Goal: Task Accomplishment & Management: Manage account settings

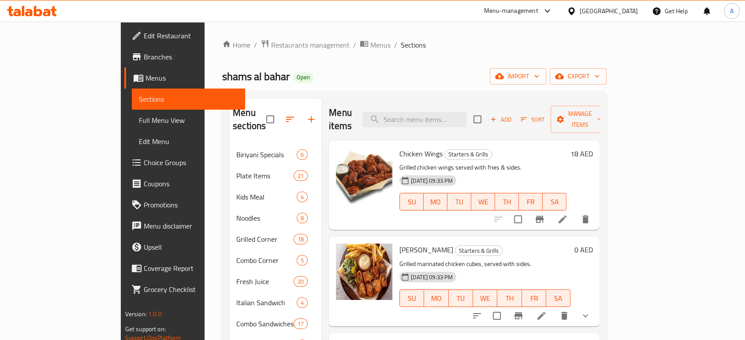
click at [615, 15] on div "United Arab Emirates" at bounding box center [608, 11] width 58 height 10
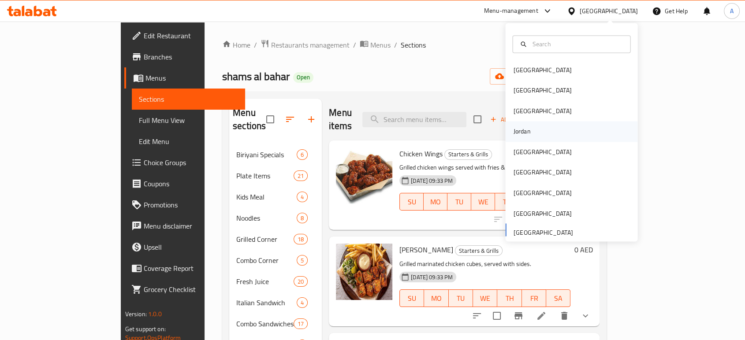
click at [534, 127] on div "Jordan" at bounding box center [571, 132] width 132 height 20
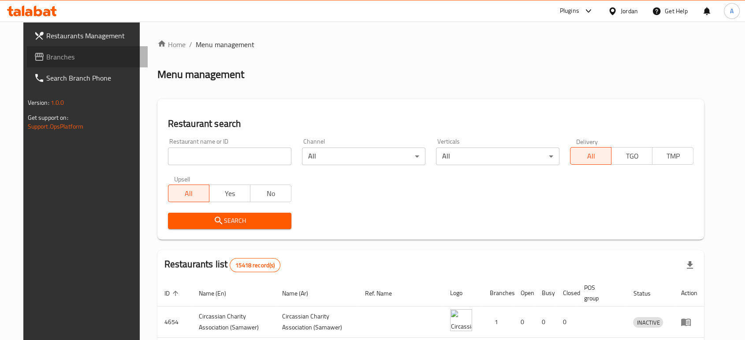
click at [74, 58] on span "Branches" at bounding box center [93, 57] width 94 height 11
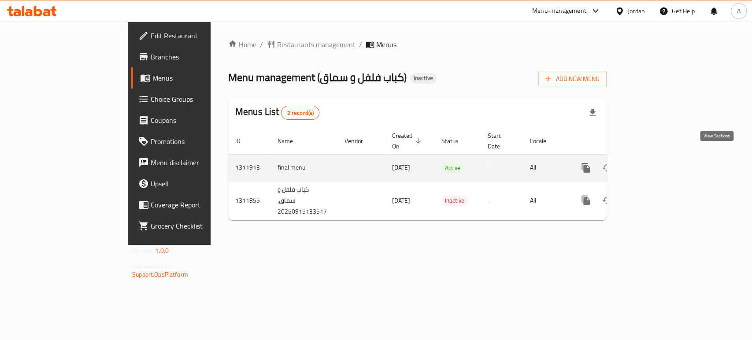
click at [653, 164] on icon "enhanced table" at bounding box center [650, 168] width 8 height 8
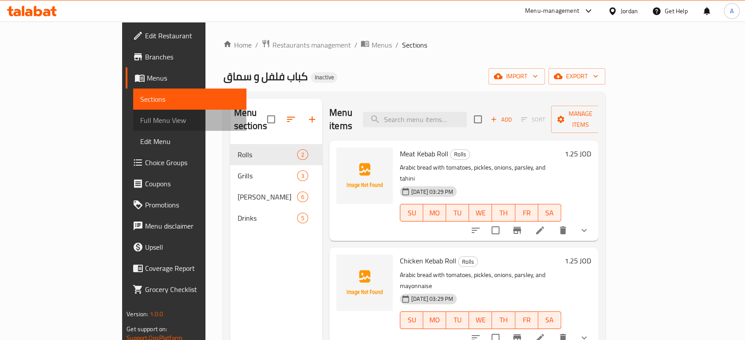
click at [140, 119] on span "Full Menu View" at bounding box center [189, 120] width 99 height 11
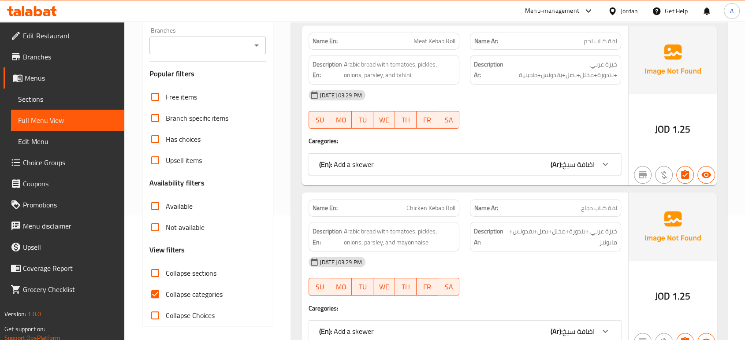
scroll to position [129, 0]
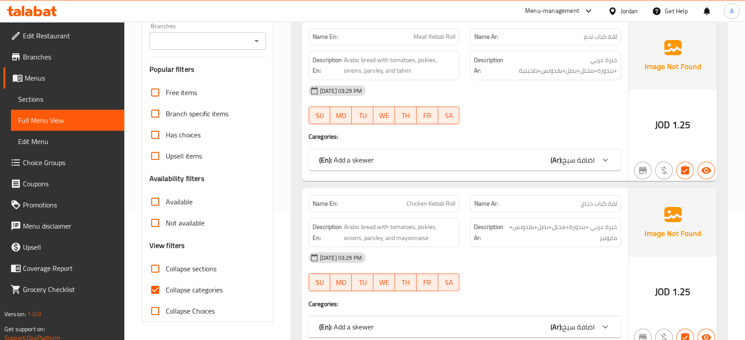
click at [177, 295] on span "Collapse categories" at bounding box center [194, 290] width 57 height 11
click at [166, 295] on input "Collapse categories" at bounding box center [155, 289] width 21 height 21
checkbox input "false"
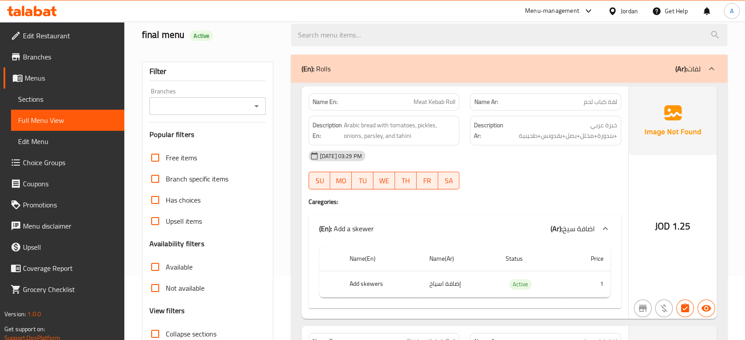
scroll to position [63, 0]
click at [535, 144] on div "Description Ar: خبزة عربي +بندورة+مخلل+بصل+بقدونس+طحينية" at bounding box center [545, 131] width 151 height 30
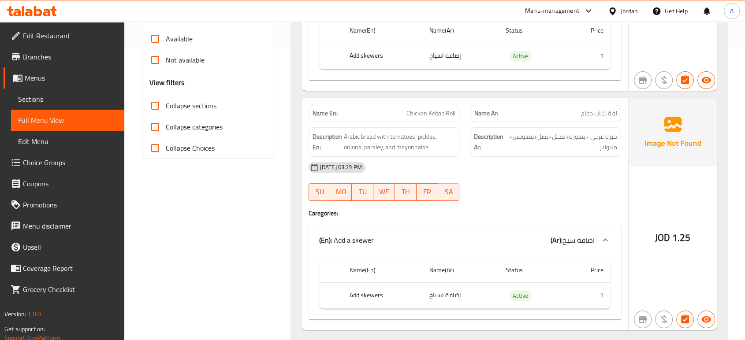
scroll to position [293, 0]
click at [534, 174] on div "[DATE] 03:29 PM" at bounding box center [464, 166] width 323 height 21
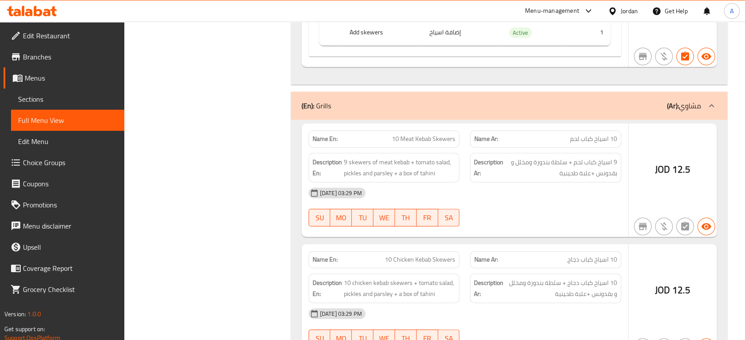
scroll to position [556, 0]
click at [437, 140] on span "10 Meat Kebab Skewers" at bounding box center [423, 138] width 63 height 9
copy span "10 Meat Kebab Skewers"
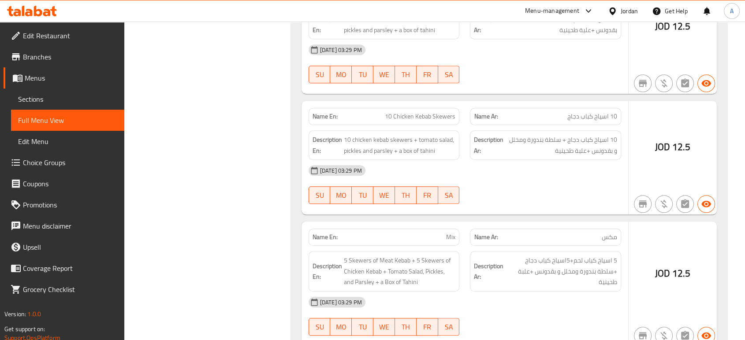
scroll to position [705, 0]
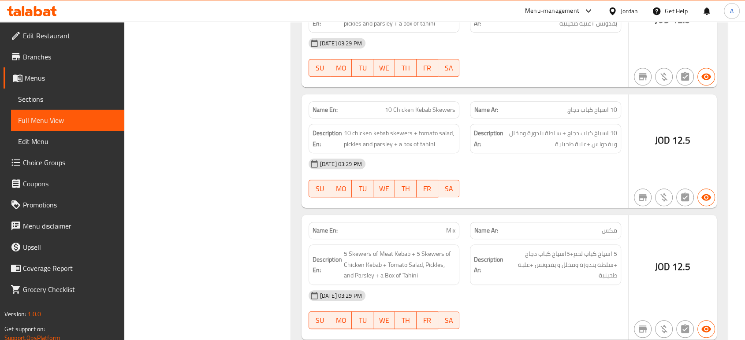
click at [499, 168] on div "[DATE] 03:29 PM" at bounding box center [464, 163] width 323 height 21
click at [575, 176] on div "15-09-2025 03:29 PM SU MO TU WE TH FR SA" at bounding box center [464, 177] width 323 height 49
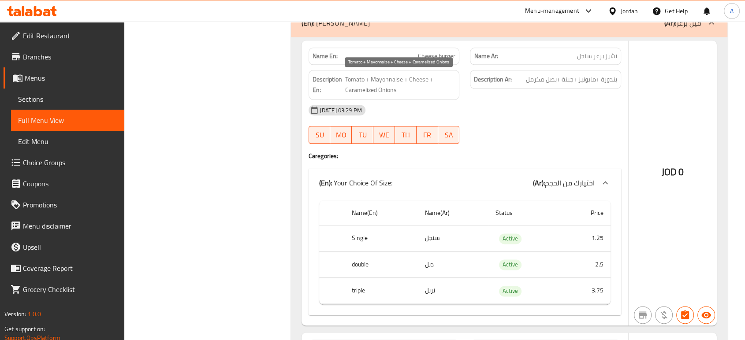
scroll to position [1061, 0]
click at [584, 135] on div "15-09-2025 03:29 PM SU MO TU WE TH FR SA" at bounding box center [464, 123] width 323 height 49
click at [450, 55] on span "Cheese burger" at bounding box center [436, 55] width 37 height 9
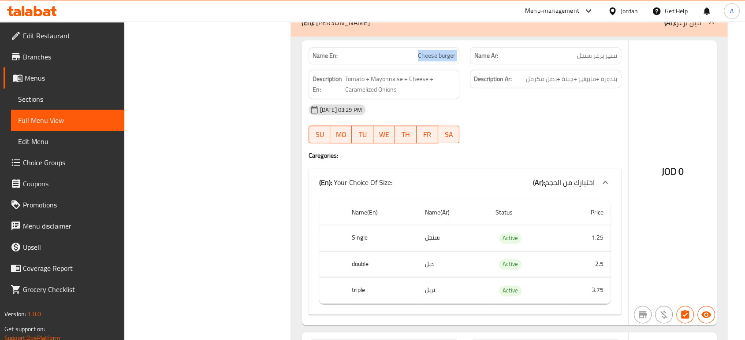
copy span "Cheese burger"
click at [445, 104] on div "[DATE] 03:29 PM" at bounding box center [464, 109] width 323 height 21
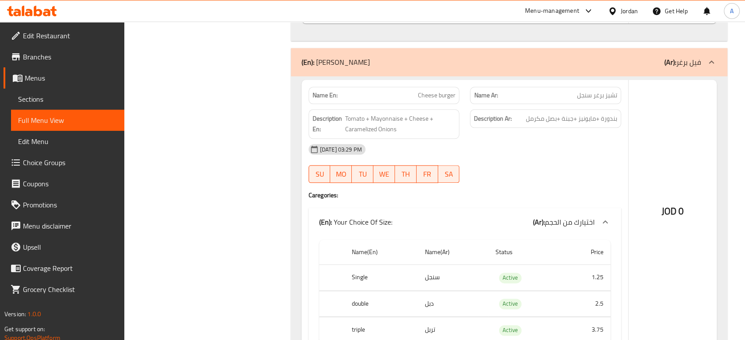
scroll to position [1020, 0]
click at [441, 94] on span "Cheese burger" at bounding box center [436, 96] width 37 height 9
copy span "Cheese burger"
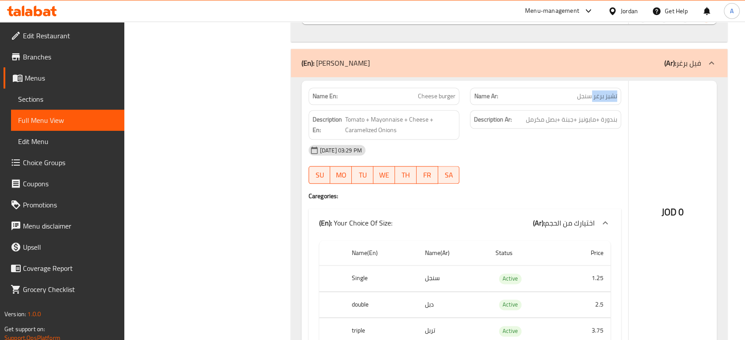
drag, startPoint x: 592, startPoint y: 94, endPoint x: 618, endPoint y: 100, distance: 27.0
click at [618, 100] on div "Name Ar: تشيز برغر سنجل" at bounding box center [545, 96] width 151 height 17
copy span "تشيز برغر"
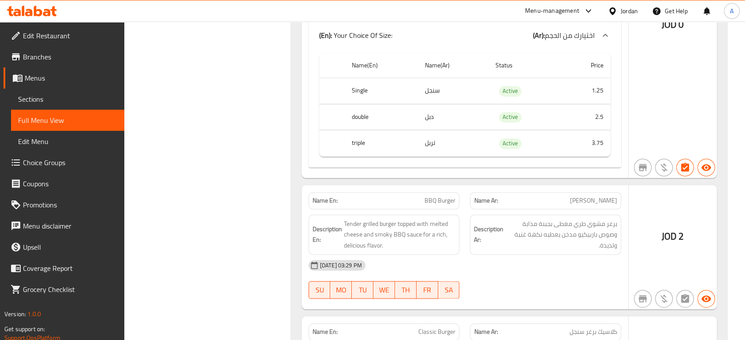
scroll to position [1261, 0]
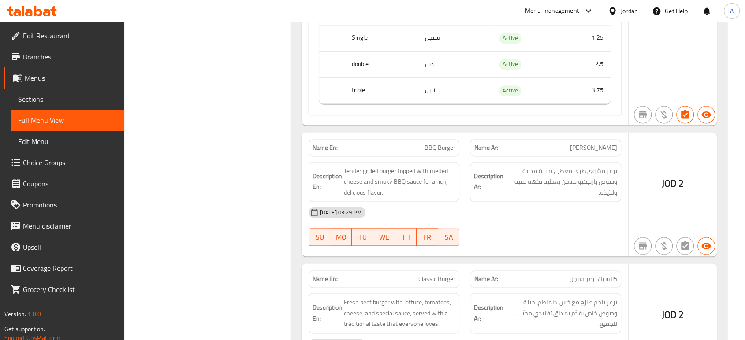
click at [445, 152] on span "BBQ Burger" at bounding box center [439, 147] width 31 height 9
copy span "BBQ Burger"
click at [551, 163] on div "Description Ar: برغر مشوي طري مغطى بجبنة مذابة وصوص باربيكيو مدخن يعطيه نكهة غن…" at bounding box center [545, 182] width 151 height 41
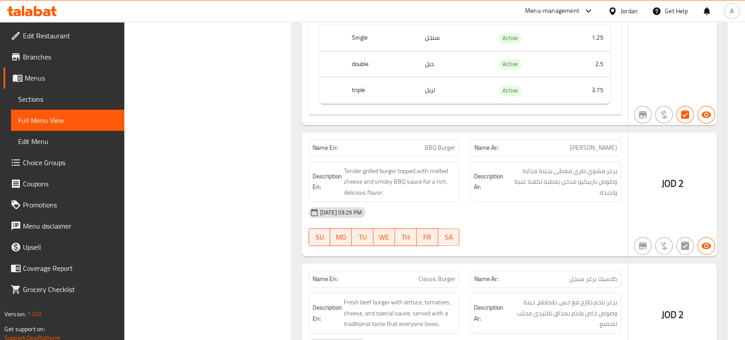
click at [538, 198] on div "Description Ar: برغر مشوي طري مغطى بجبنة مذابة وصوص باربيكيو مدخن يعطيه نكهة غن…" at bounding box center [545, 182] width 151 height 41
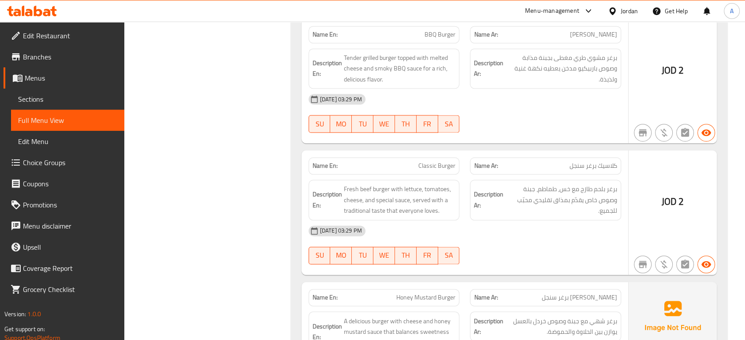
scroll to position [1376, 0]
click at [441, 163] on span "Classic Burger" at bounding box center [436, 164] width 37 height 9
copy span "Classic Burger"
click at [441, 163] on span "Classic Burger" at bounding box center [436, 164] width 37 height 9
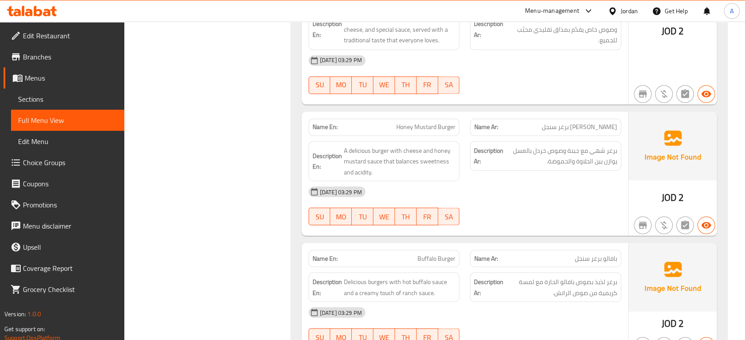
scroll to position [1545, 0]
click at [442, 126] on span "Honey Mustard Burger" at bounding box center [425, 126] width 59 height 9
copy span "Honey Mustard Burger"
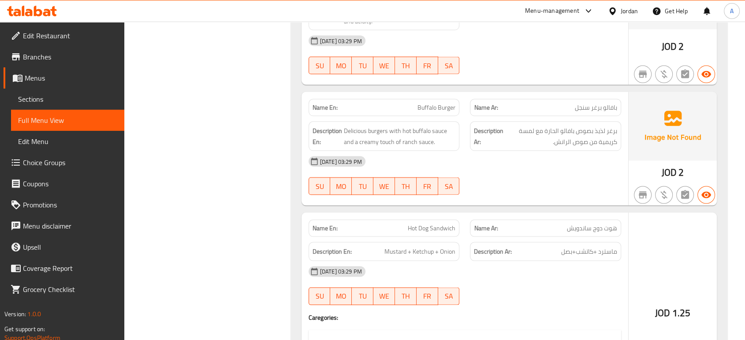
scroll to position [1699, 0]
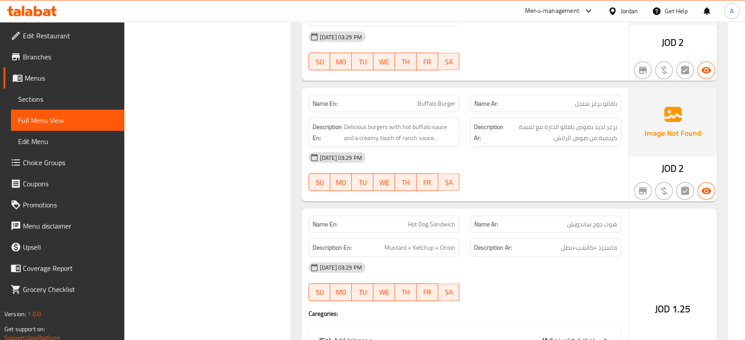
click at [442, 100] on span "Buffalo Burger" at bounding box center [436, 103] width 38 height 9
copy span "Buffalo Burger"
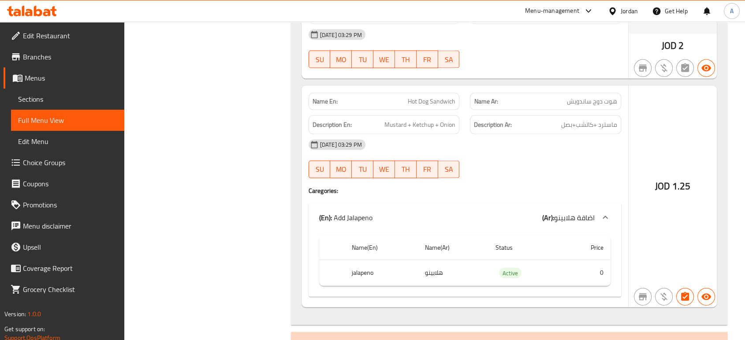
scroll to position [1823, 0]
click at [558, 160] on div "15-09-2025 03:29 PM SU MO TU WE TH FR SA" at bounding box center [464, 158] width 323 height 49
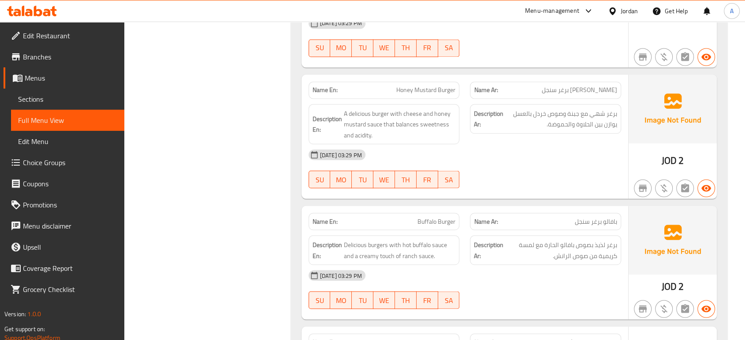
scroll to position [1576, 0]
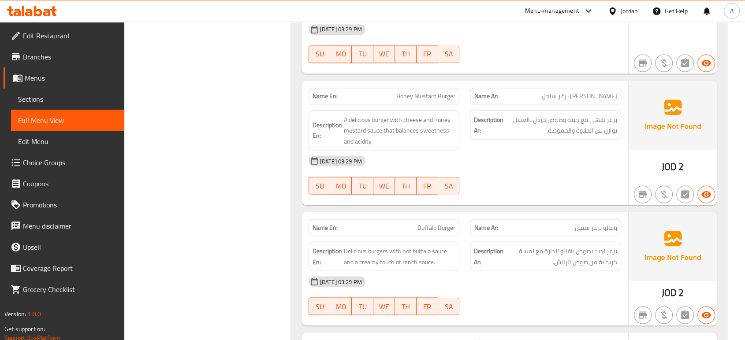
click at [466, 128] on div "Description Ar: برغر شهي مع جبنة وصوص خردل بالعسل يوازن بين الحلاوة والحموضة." at bounding box center [545, 130] width 162 height 51
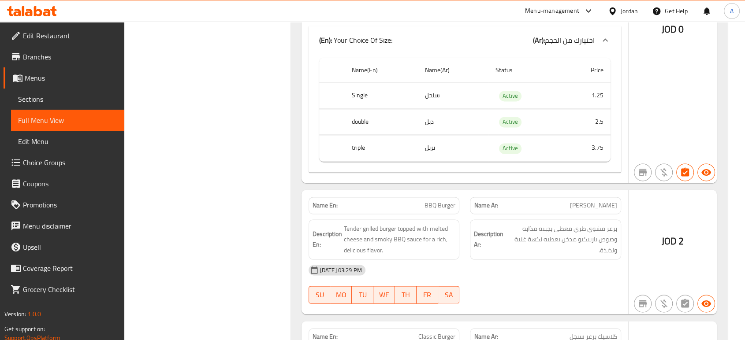
scroll to position [1203, 0]
click at [430, 216] on div "Description En: Tender grilled burger topped with melted cheese and smoky BBQ s…" at bounding box center [384, 240] width 162 height 51
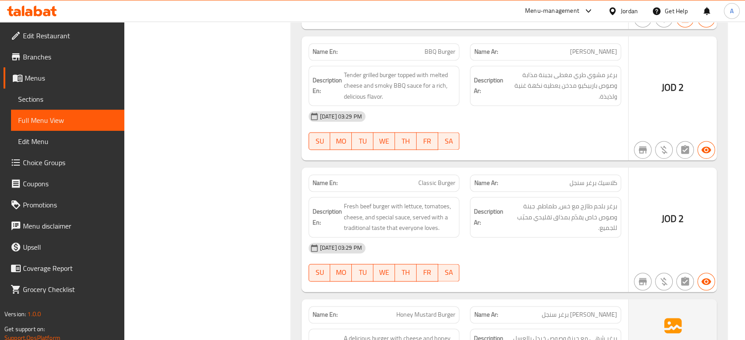
scroll to position [1379, 0]
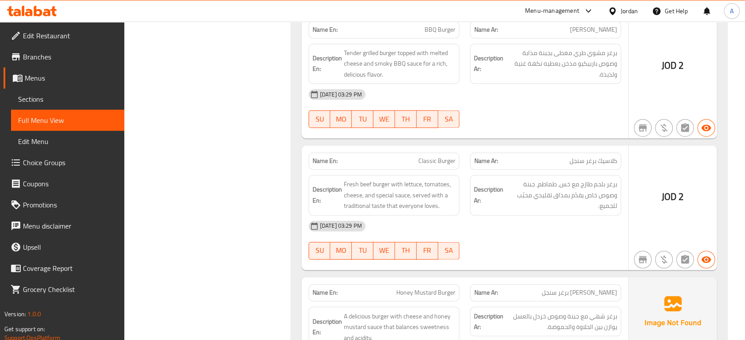
click at [435, 238] on div "SU MO TU WE TH FR SA" at bounding box center [384, 251] width 162 height 28
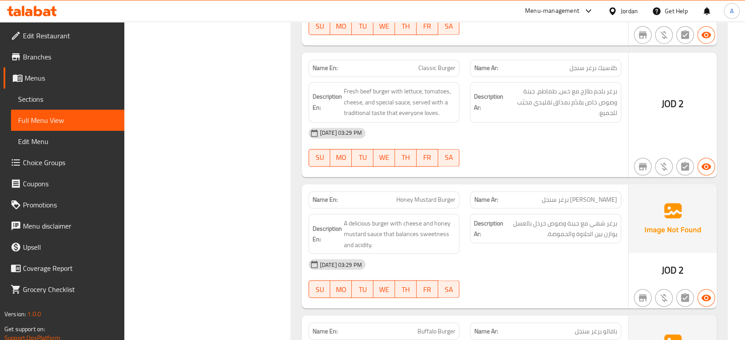
scroll to position [1493, 0]
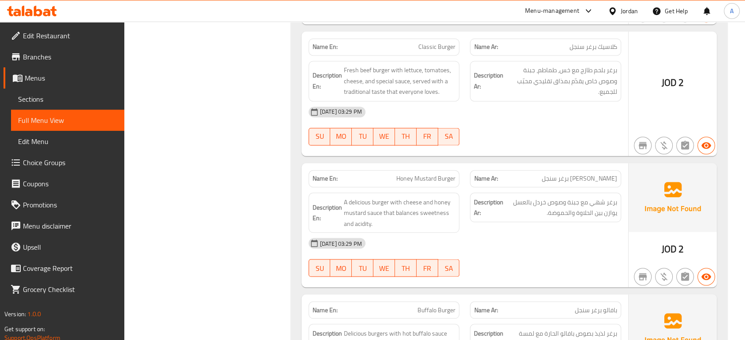
click at [420, 165] on div "Name En: Honey Mustard Burger" at bounding box center [384, 179] width 162 height 28
drag, startPoint x: 344, startPoint y: 179, endPoint x: 309, endPoint y: 180, distance: 35.3
click at [309, 180] on div "Name En: Honey Mustard Burger" at bounding box center [383, 178] width 151 height 17
copy strong "Name En:"
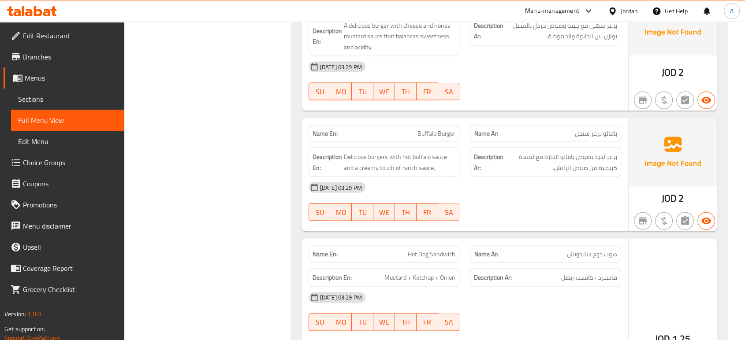
scroll to position [1673, 0]
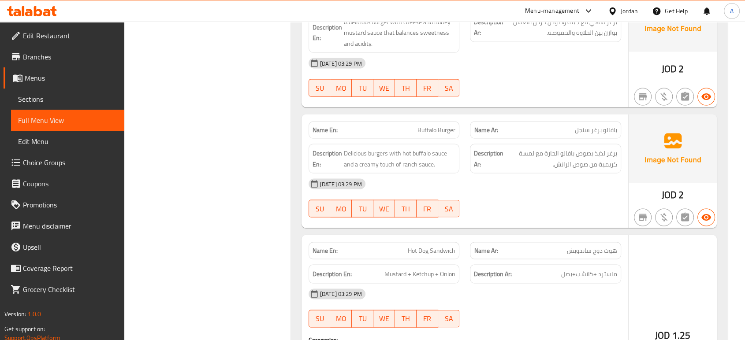
click at [355, 190] on div "15-09-2025 03:29 PM" at bounding box center [464, 183] width 323 height 21
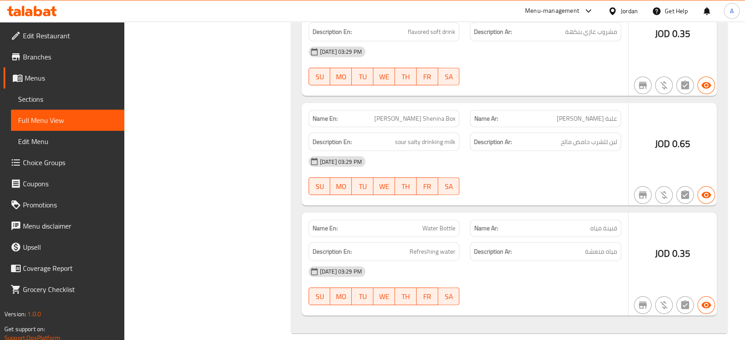
scroll to position [2422, 0]
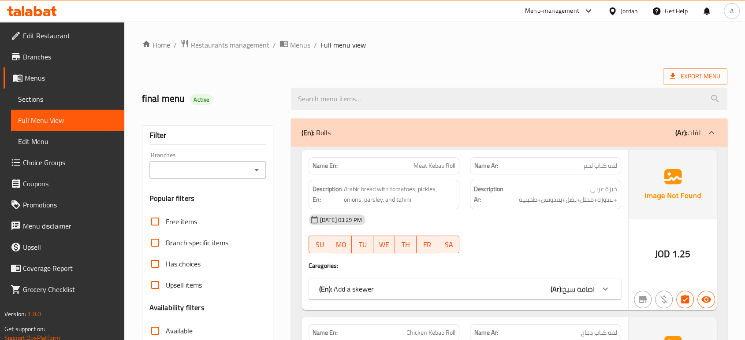
click at [91, 98] on span "Sections" at bounding box center [67, 99] width 99 height 11
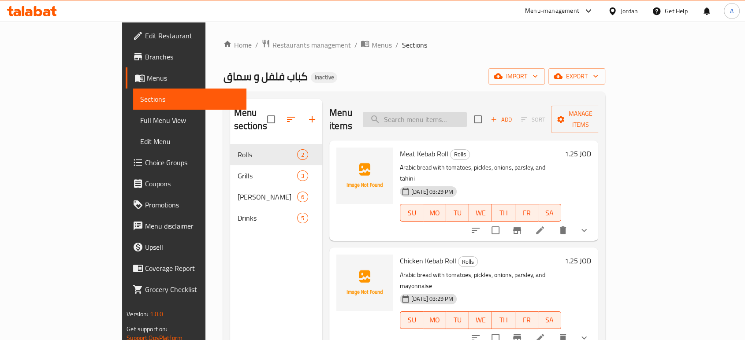
click at [445, 112] on input "search" at bounding box center [415, 119] width 104 height 15
paste input "10 Meat Kebab Skewers"
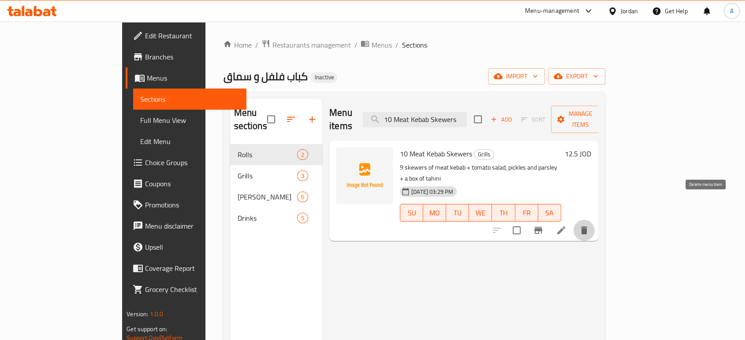
click at [587, 226] on icon "delete" at bounding box center [584, 230] width 6 height 8
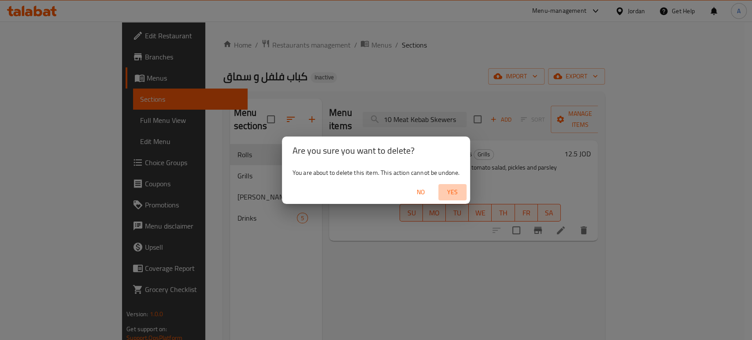
click at [456, 188] on span "Yes" at bounding box center [452, 192] width 21 height 11
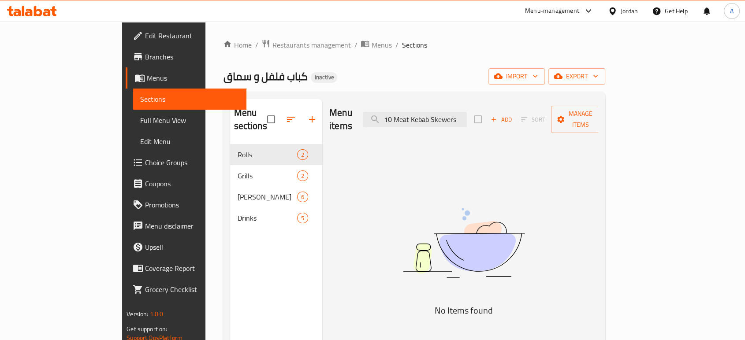
click at [403, 159] on div "Menu items 10 Meat Kebab Skewers Add Sort Manage items No Items found" at bounding box center [460, 269] width 276 height 340
click at [452, 112] on input "10 Meat Kebab Skewers" at bounding box center [415, 119] width 104 height 15
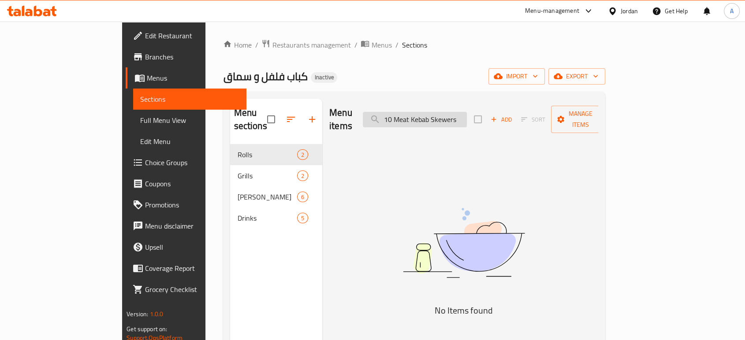
paste input "Cheese burger"
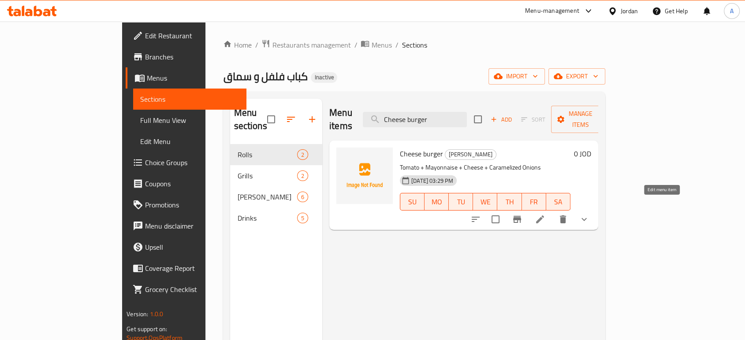
type input "Cheese burger"
click at [545, 214] on icon at bounding box center [539, 219] width 11 height 11
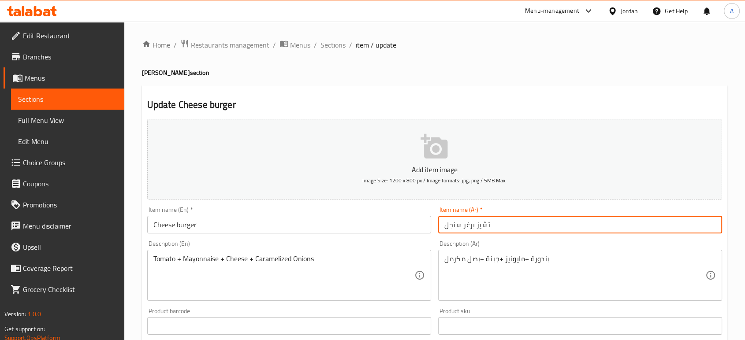
click at [449, 223] on input "تشيز برغر سنجل" at bounding box center [580, 225] width 284 height 18
type input "تشيز برغر"
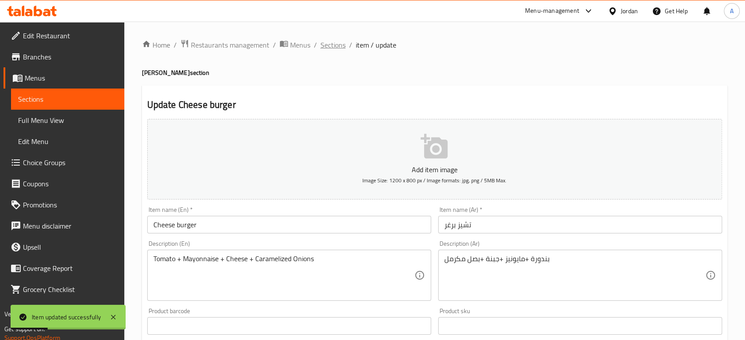
click at [340, 42] on span "Sections" at bounding box center [332, 45] width 25 height 11
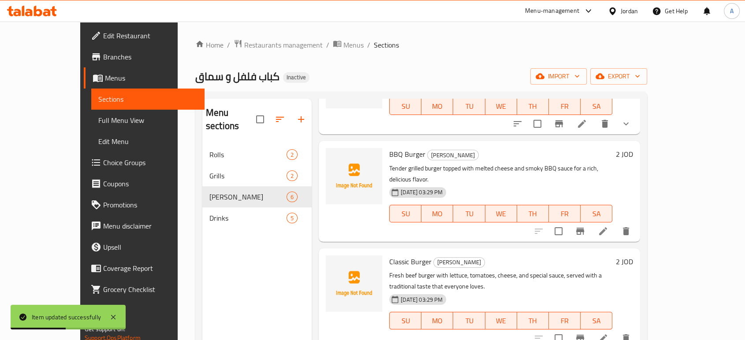
scroll to position [99, 0]
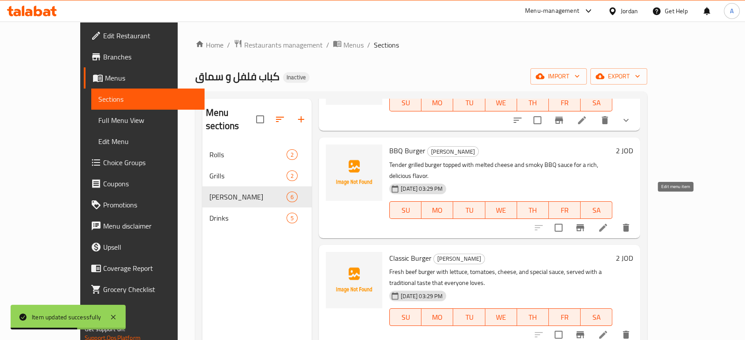
click at [608, 223] on icon at bounding box center [602, 228] width 11 height 11
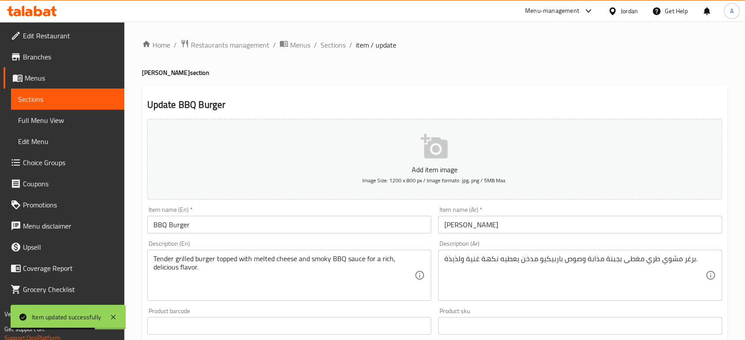
click at [460, 227] on input "باربيكيو برغر سنجل" at bounding box center [580, 225] width 284 height 18
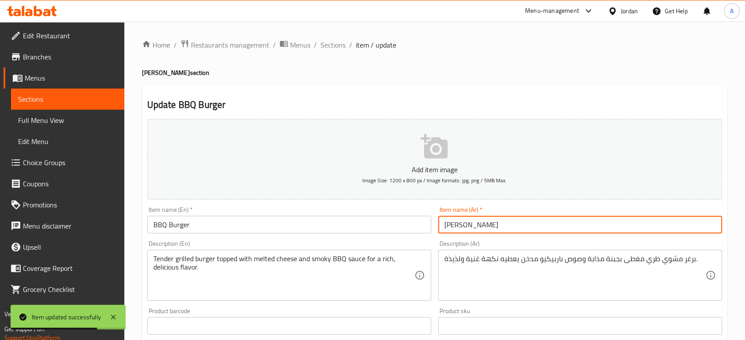
click at [460, 227] on input "باربيكيو برغر سنجل" at bounding box center [580, 225] width 284 height 18
type input "باربيكيو برغر"
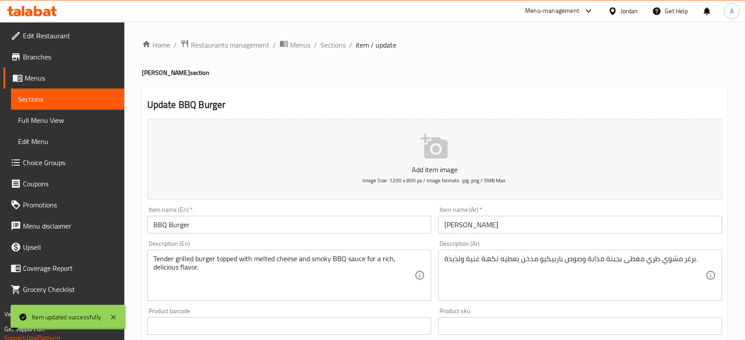
click at [331, 45] on span "Sections" at bounding box center [332, 45] width 25 height 11
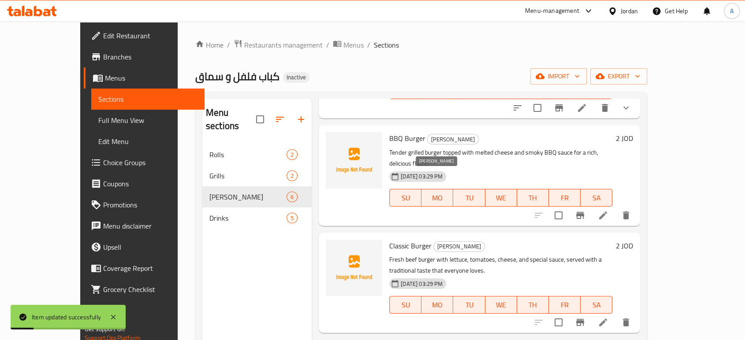
scroll to position [160, 0]
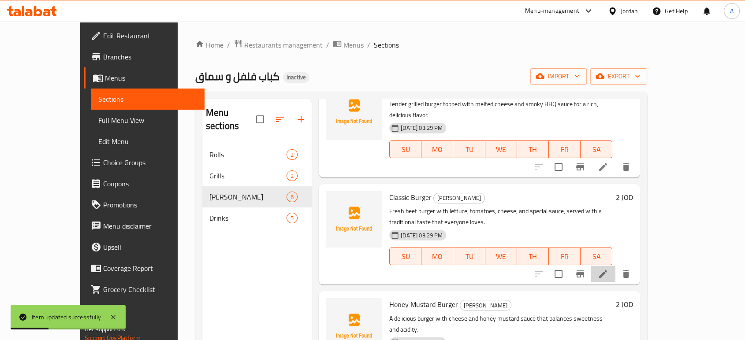
click at [615, 266] on li at bounding box center [602, 274] width 25 height 16
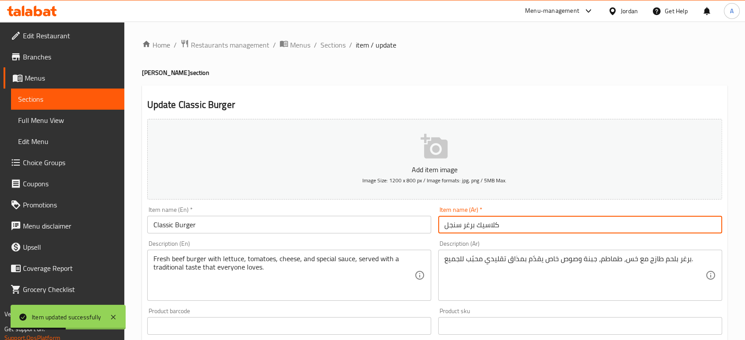
click at [459, 222] on input "كلاسيك برغر سنجل" at bounding box center [580, 225] width 284 height 18
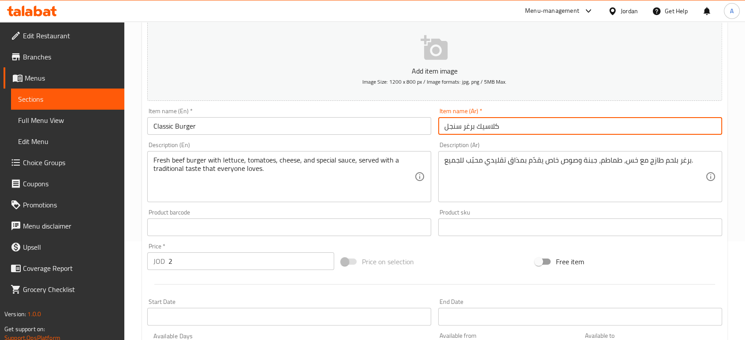
scroll to position [98, 0]
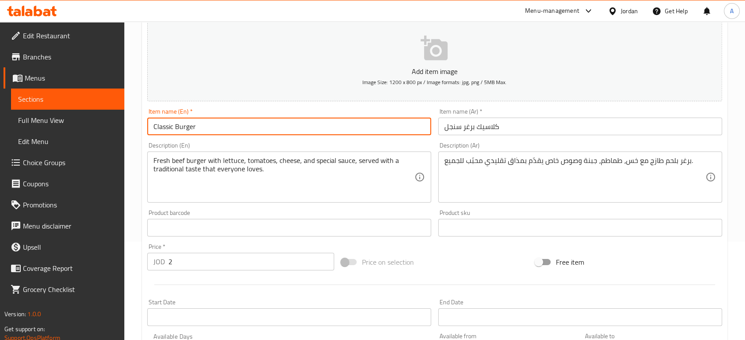
click at [256, 125] on input "Classic Burger" at bounding box center [289, 127] width 284 height 18
paste input "Single"
type input "Classic Burger Single"
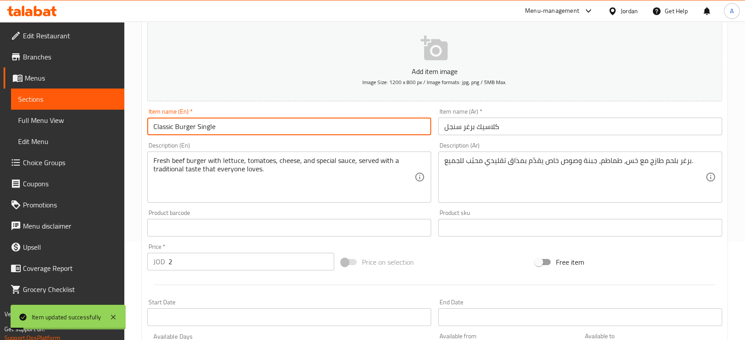
scroll to position [0, 0]
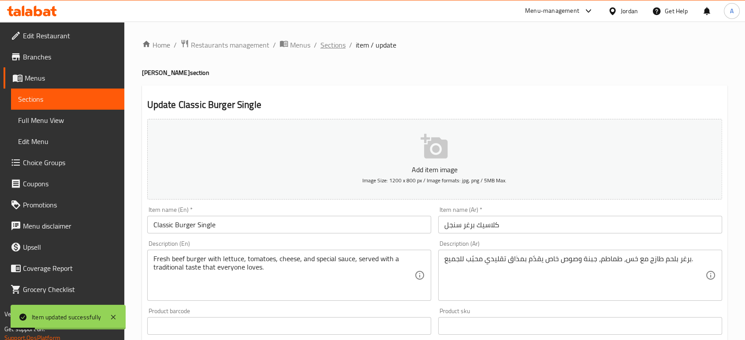
click at [337, 40] on span "Sections" at bounding box center [332, 45] width 25 height 11
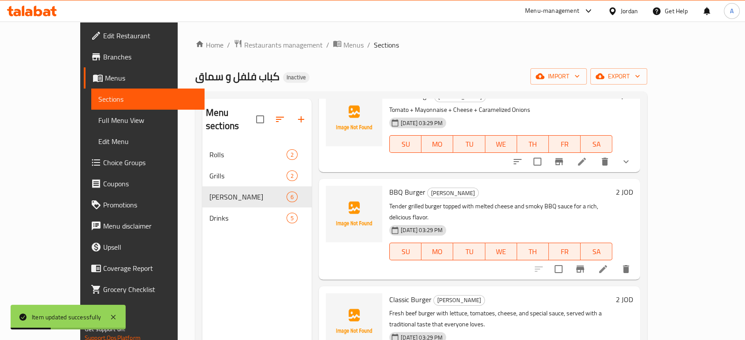
scroll to position [58, 0]
click at [608, 263] on icon at bounding box center [602, 268] width 11 height 11
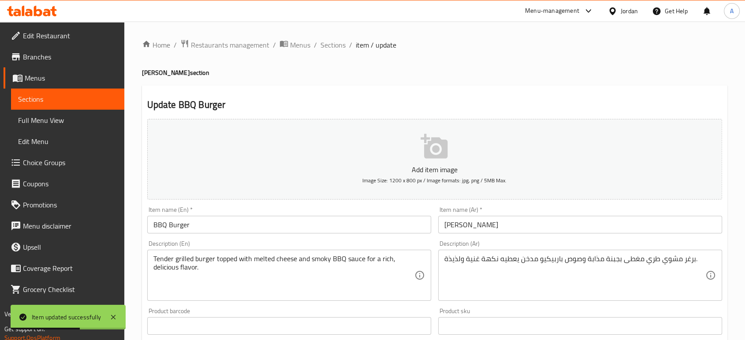
click at [236, 221] on input "BBQ Burger" at bounding box center [289, 225] width 284 height 18
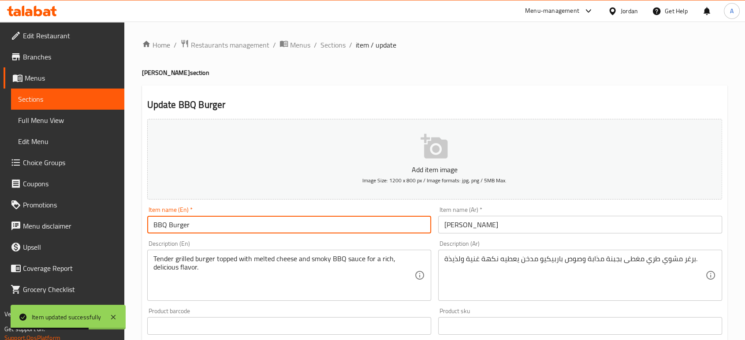
paste input "Single"
type input "BBQ Burger Single"
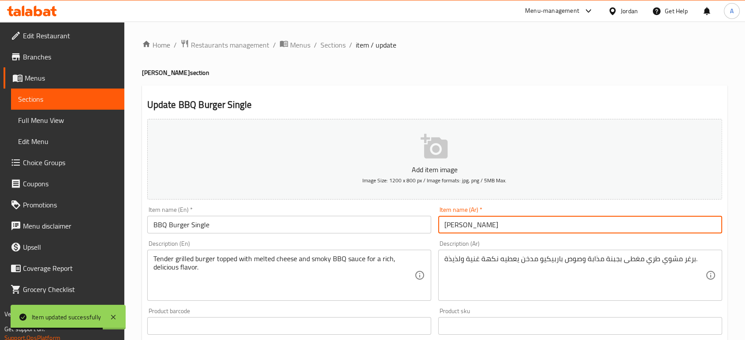
click at [547, 220] on input "باربيكيو برغر" at bounding box center [580, 225] width 284 height 18
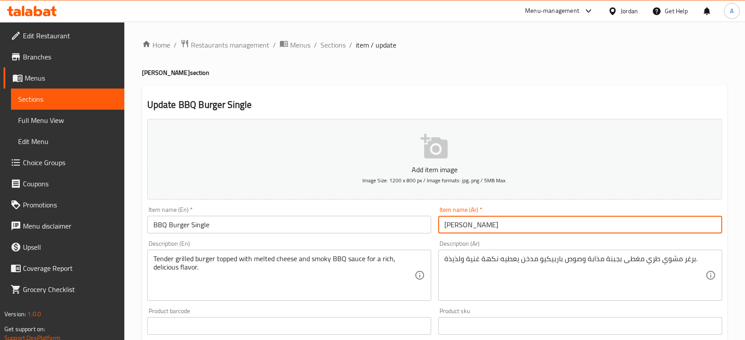
type input "باربيكيو برغر سينجل"
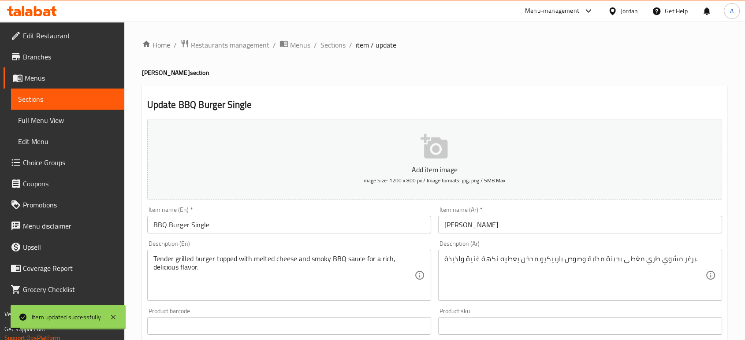
click at [333, 41] on span "Sections" at bounding box center [332, 45] width 25 height 11
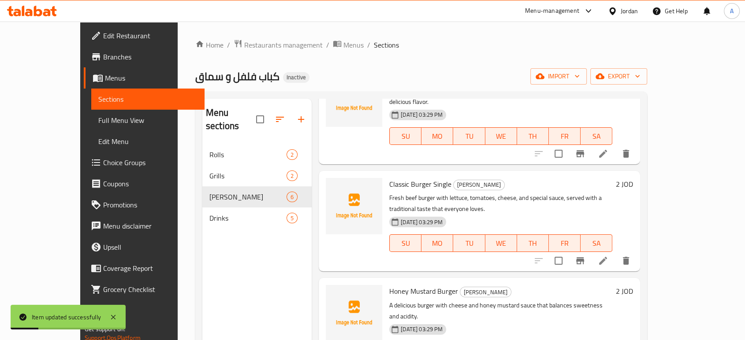
scroll to position [259, 0]
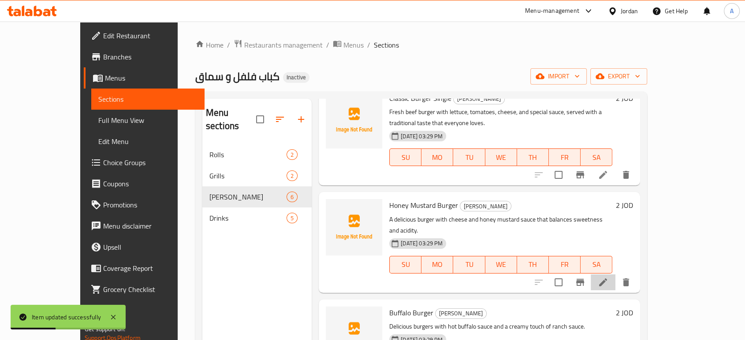
click at [615, 275] on li at bounding box center [602, 283] width 25 height 16
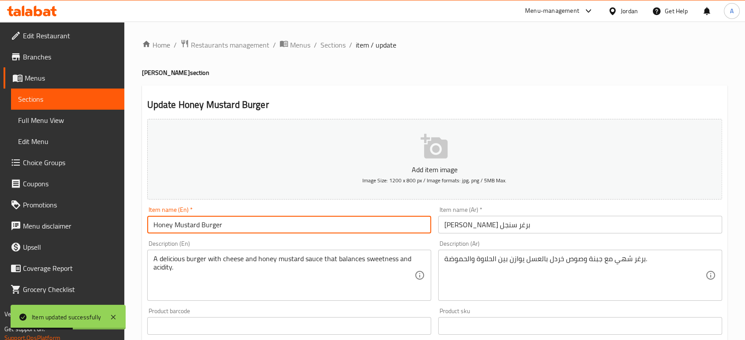
click at [262, 217] on input "Honey Mustard Burger" at bounding box center [289, 225] width 284 height 18
paste input "Single"
type input "Honey Mustard Burger Single"
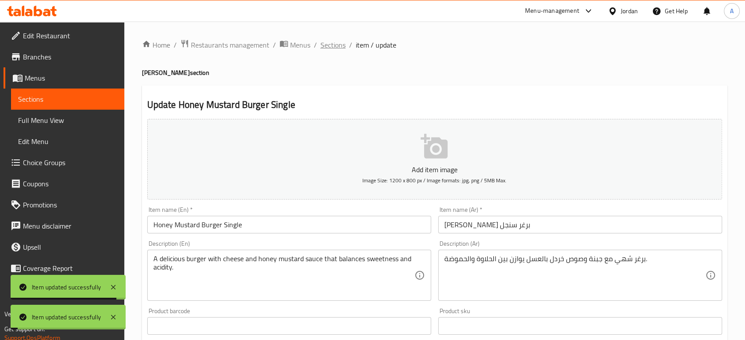
click at [334, 47] on span "Sections" at bounding box center [332, 45] width 25 height 11
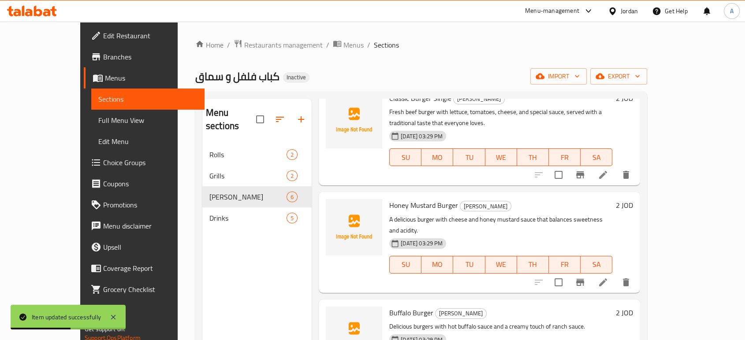
scroll to position [123, 0]
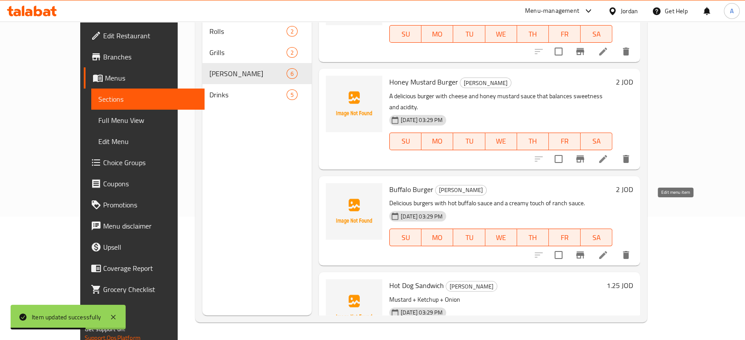
click at [608, 250] on icon at bounding box center [602, 255] width 11 height 11
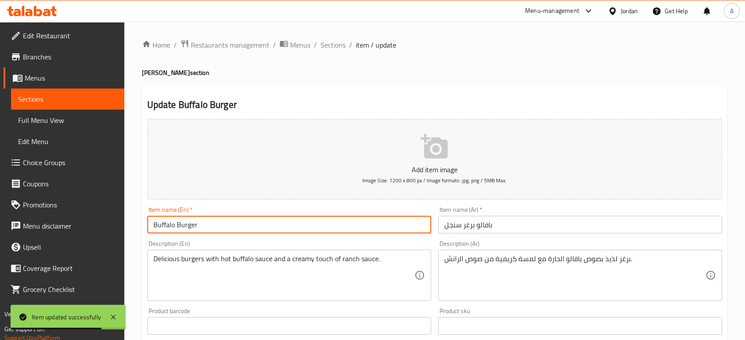
click at [260, 217] on input "Buffalo Burger" at bounding box center [289, 225] width 284 height 18
paste input "Single"
type input "Buffalo Burger Single"
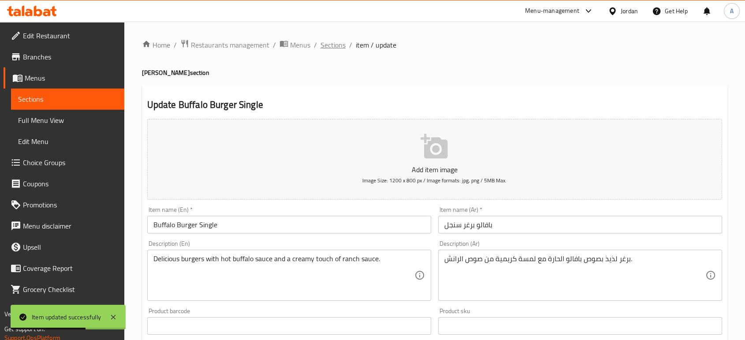
click at [336, 41] on span "Sections" at bounding box center [332, 45] width 25 height 11
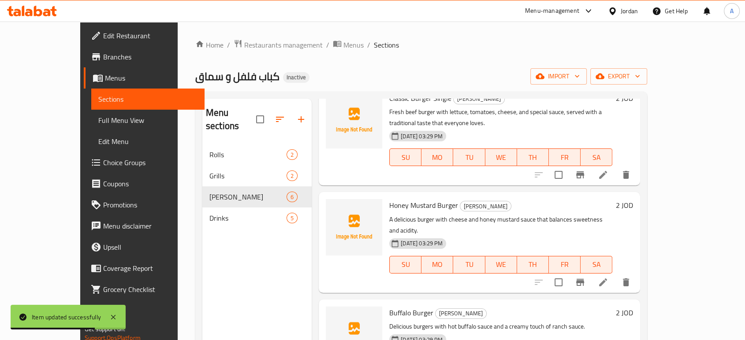
scroll to position [123, 0]
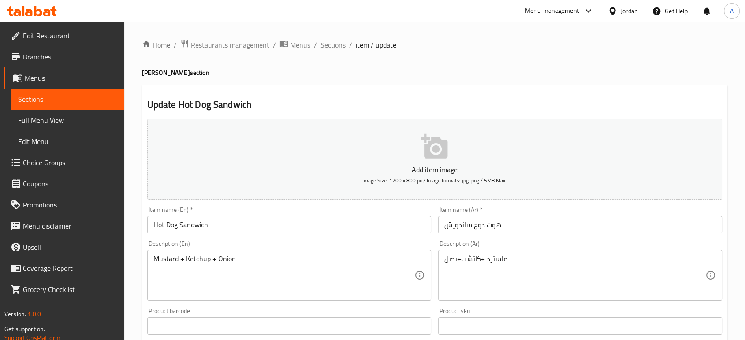
click at [335, 46] on span "Sections" at bounding box center [332, 45] width 25 height 11
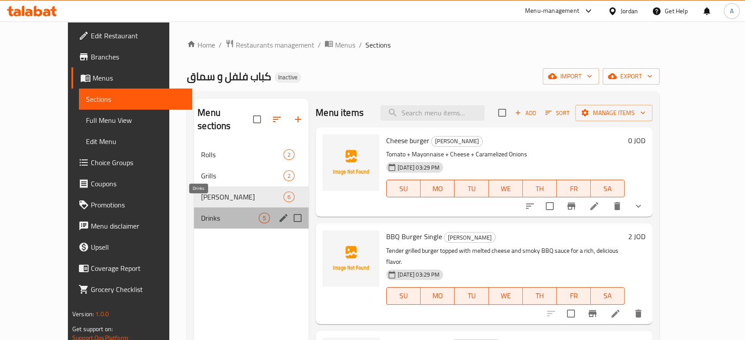
click at [201, 213] on span "Drinks" at bounding box center [230, 218] width 58 height 11
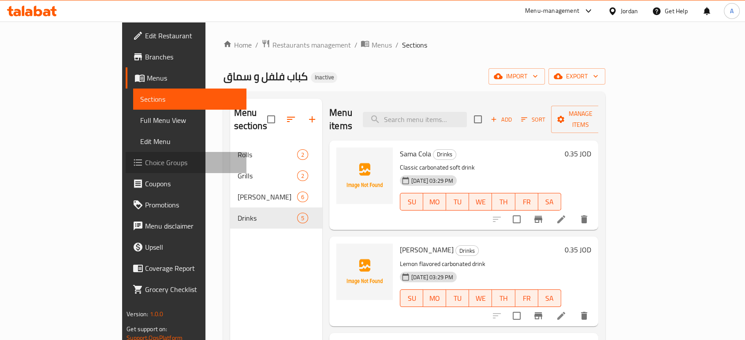
click at [126, 156] on link "Choice Groups" at bounding box center [186, 162] width 121 height 21
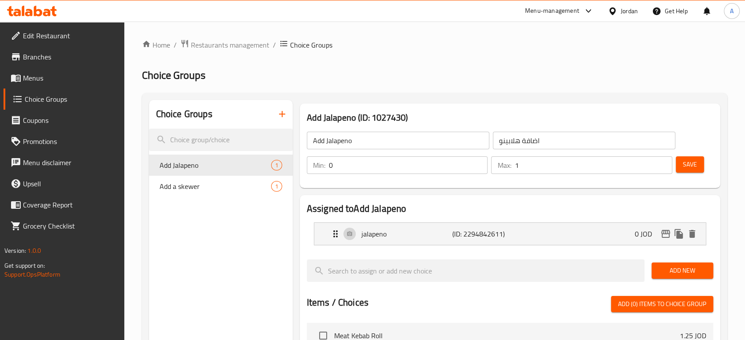
click at [382, 70] on h2 "Choice Groups" at bounding box center [434, 75] width 585 height 14
click at [322, 70] on h2 "Choice Groups" at bounding box center [434, 75] width 585 height 14
click at [281, 111] on icon "button" at bounding box center [282, 114] width 11 height 11
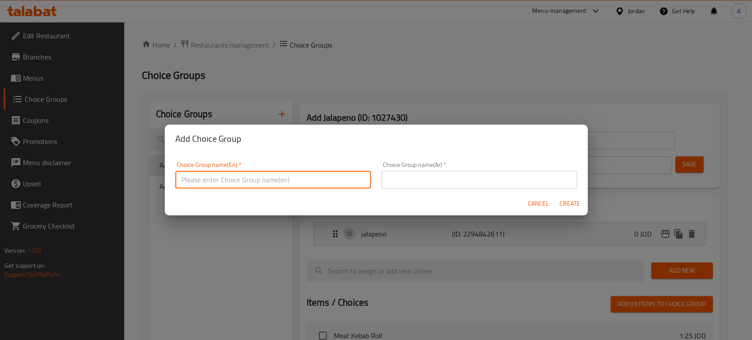
click at [241, 179] on input "text" at bounding box center [273, 180] width 196 height 18
type input "Your Choice Of:"
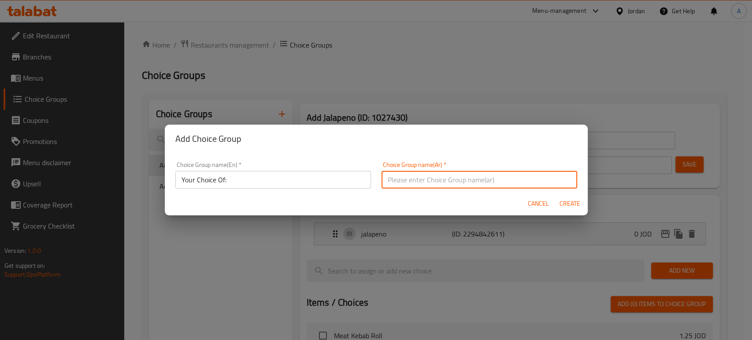
click at [422, 182] on input "text" at bounding box center [480, 180] width 196 height 18
type input "اختيارك من:"
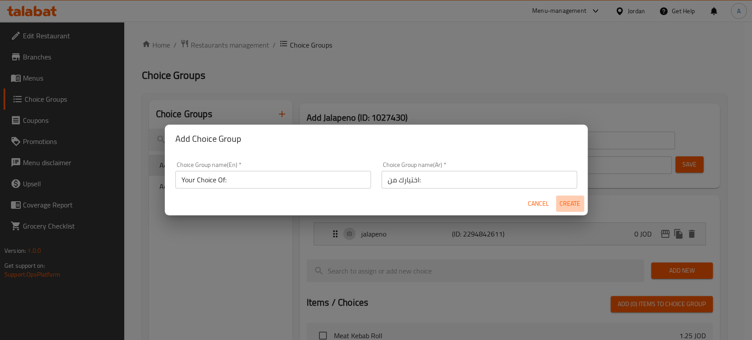
click at [570, 200] on span "Create" at bounding box center [570, 203] width 21 height 11
type input "Your Choice Of:"
type input "اختيارك من:"
type input "0"
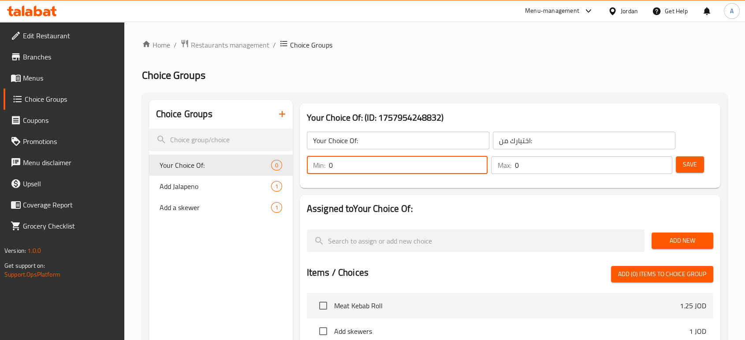
click at [374, 160] on input "0" at bounding box center [408, 165] width 159 height 18
type input "1"
click at [554, 169] on input "0" at bounding box center [593, 165] width 158 height 18
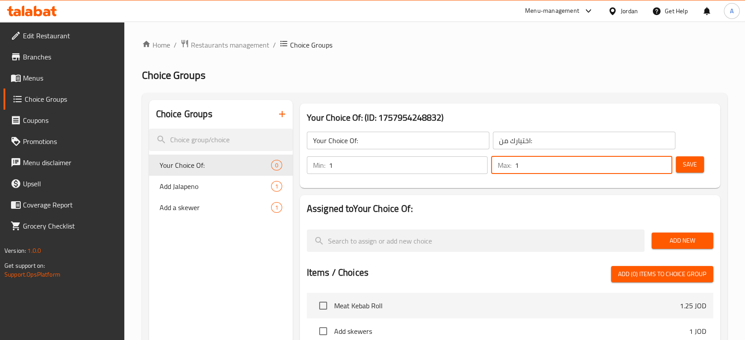
type input "1"
click at [700, 165] on button "Save" at bounding box center [689, 164] width 28 height 16
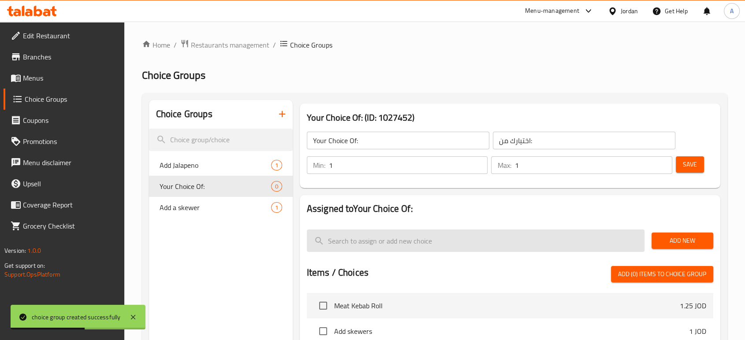
click at [433, 235] on input "search" at bounding box center [476, 241] width 338 height 22
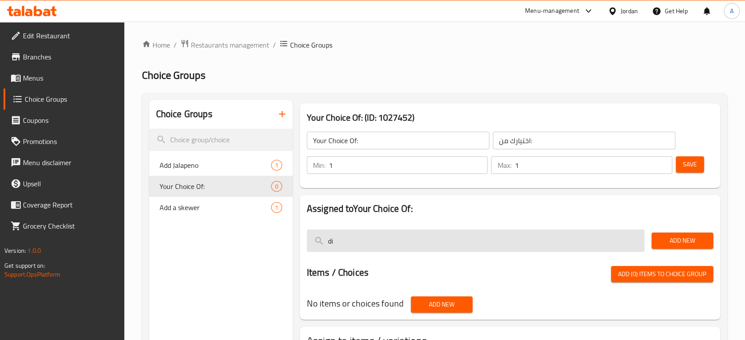
drag, startPoint x: 344, startPoint y: 236, endPoint x: 319, endPoint y: 237, distance: 24.7
click at [319, 237] on input "di" at bounding box center [476, 241] width 338 height 22
paste input "Diet"
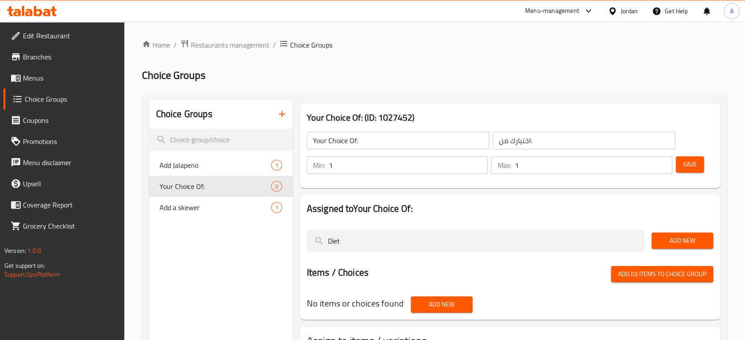
type input "Diet"
click at [678, 246] on span "Add New" at bounding box center [682, 240] width 48 height 11
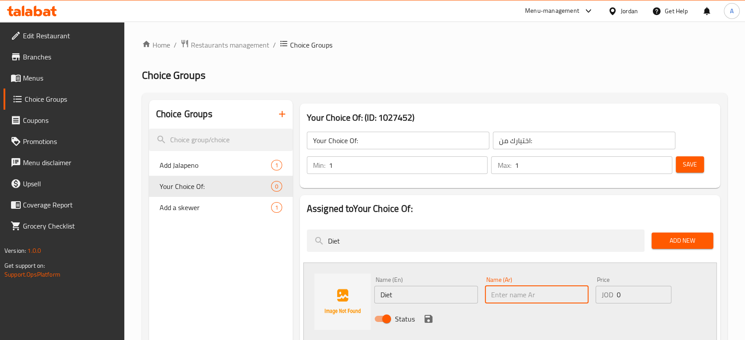
click at [525, 300] on input "text" at bounding box center [537, 295] width 104 height 18
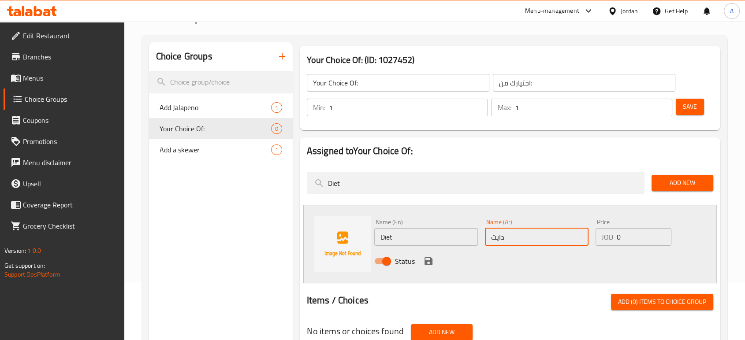
scroll to position [64, 0]
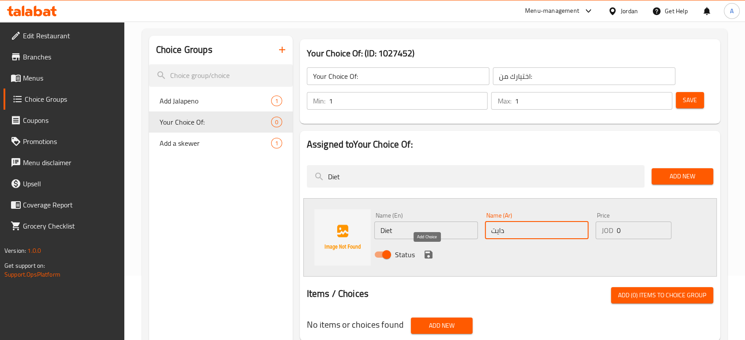
type input "دايت"
click at [429, 251] on icon "save" at bounding box center [428, 255] width 8 height 8
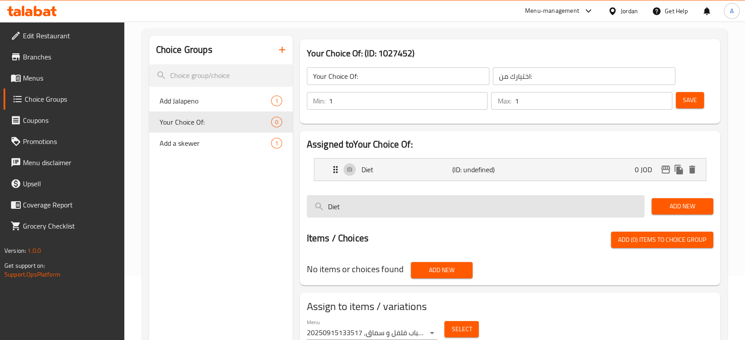
click at [544, 205] on input "Diet" at bounding box center [476, 206] width 338 height 22
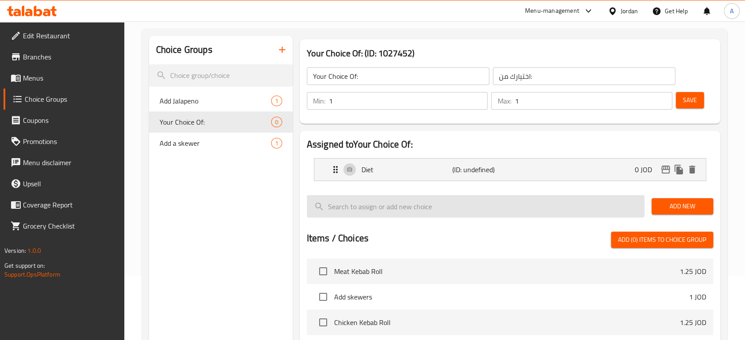
paste input "Regular"
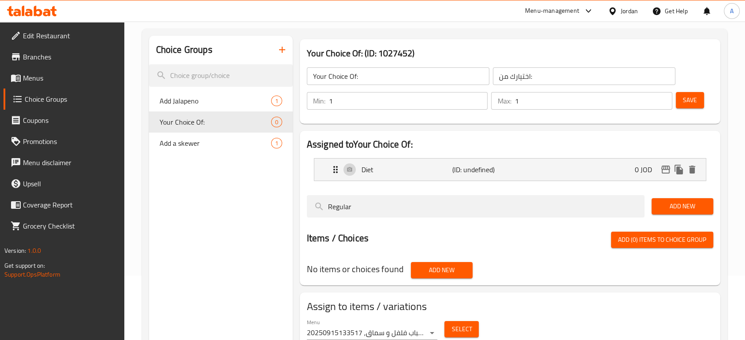
type input "Regular"
click at [681, 204] on span "Add New" at bounding box center [682, 206] width 48 height 11
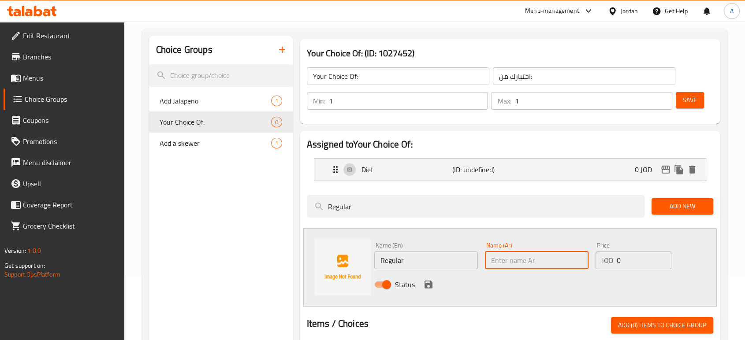
click at [519, 265] on input "text" at bounding box center [537, 261] width 104 height 18
type input "عادي"
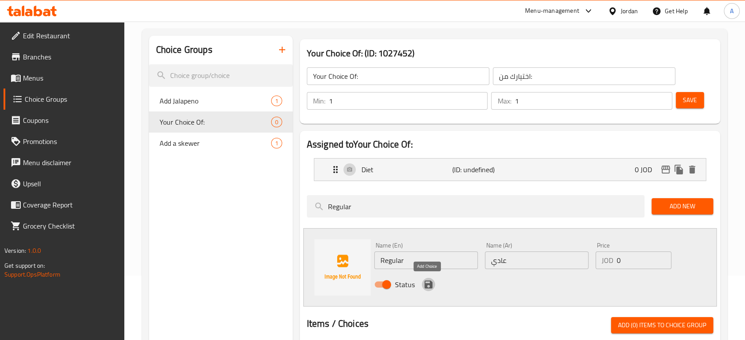
click at [430, 281] on icon "save" at bounding box center [428, 285] width 8 height 8
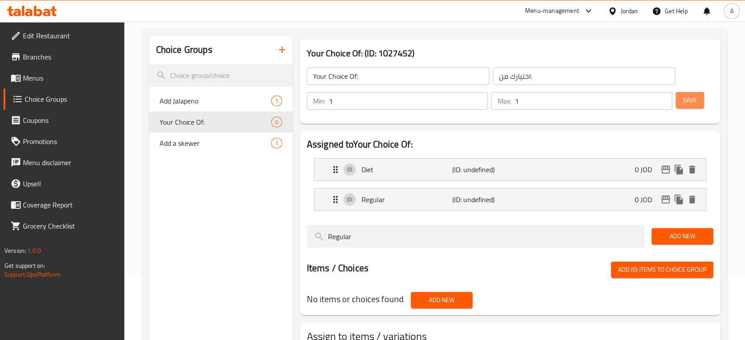
click at [689, 102] on span "Save" at bounding box center [690, 100] width 14 height 11
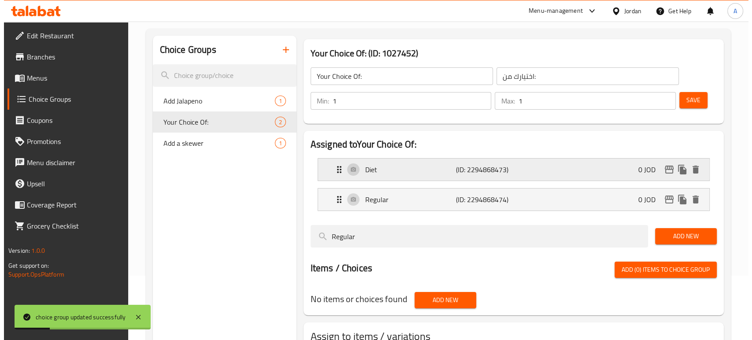
scroll to position [129, 0]
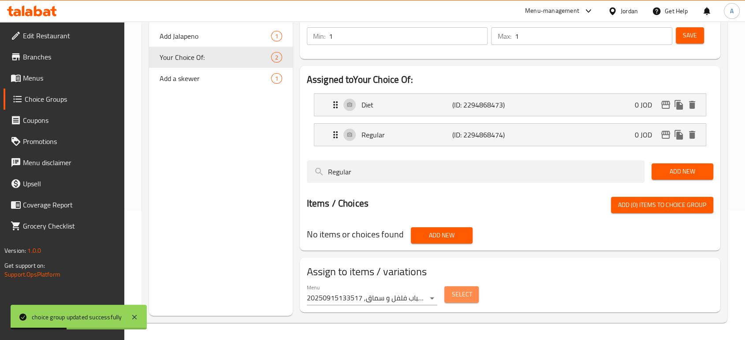
click at [470, 288] on button "Select" at bounding box center [461, 294] width 34 height 16
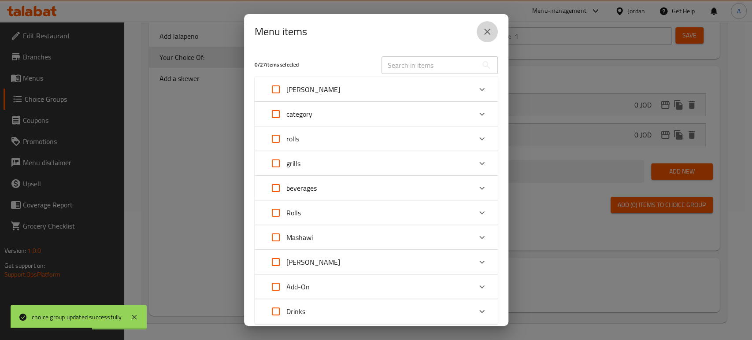
click at [491, 32] on icon "close" at bounding box center [487, 31] width 11 height 11
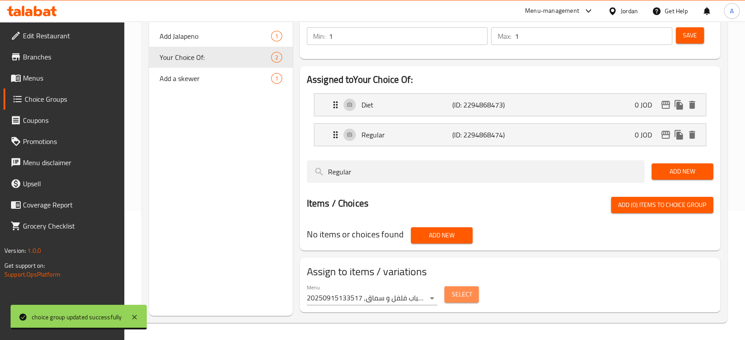
click at [461, 293] on span "Select" at bounding box center [461, 294] width 20 height 11
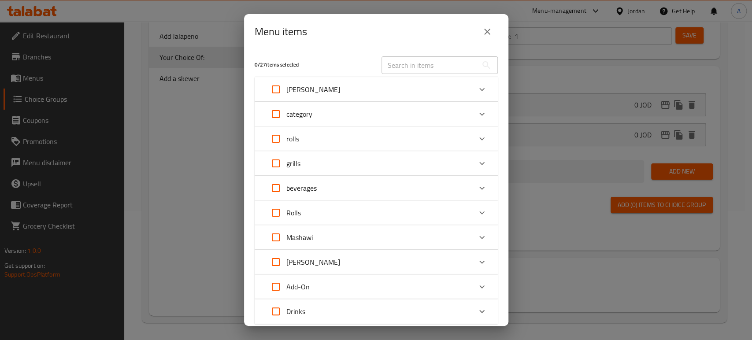
scroll to position [59, 0]
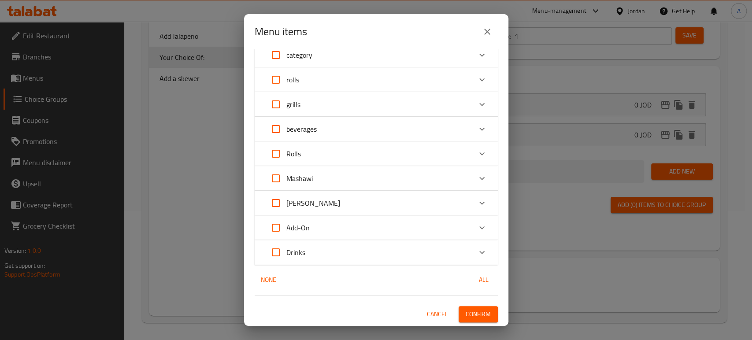
click at [394, 263] on div "Drinks" at bounding box center [368, 252] width 206 height 21
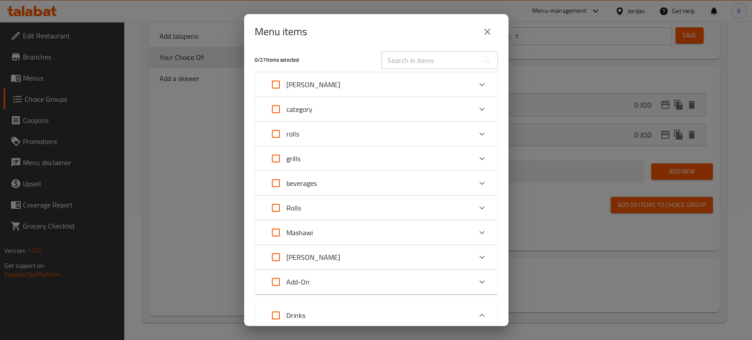
scroll to position [0, 0]
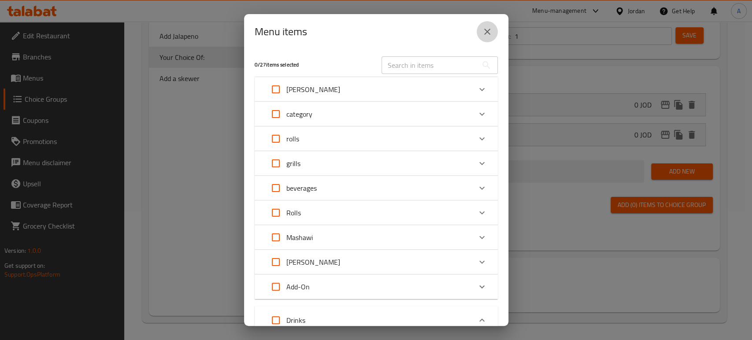
click at [488, 40] on button "close" at bounding box center [487, 31] width 21 height 21
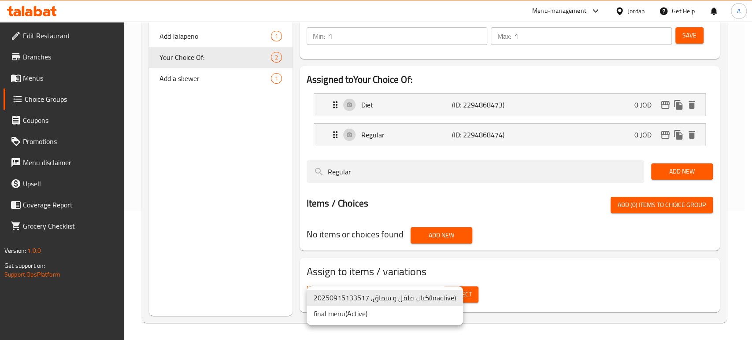
click at [399, 211] on body "​ Menu-management Jordan Get Help A Edit Restaurant Branches Menus Choice Group…" at bounding box center [376, 51] width 752 height 319
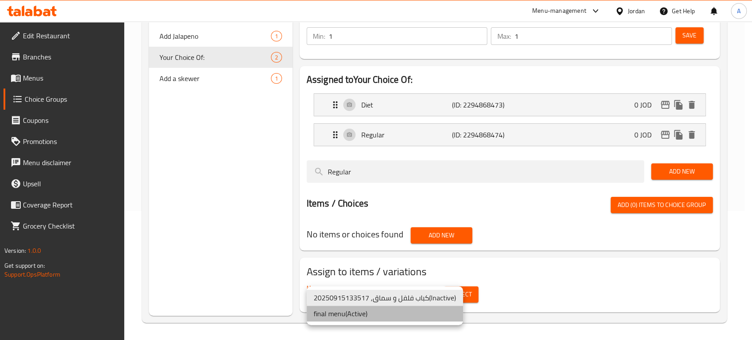
click at [374, 312] on li "final menu ( Active )" at bounding box center [385, 314] width 156 height 16
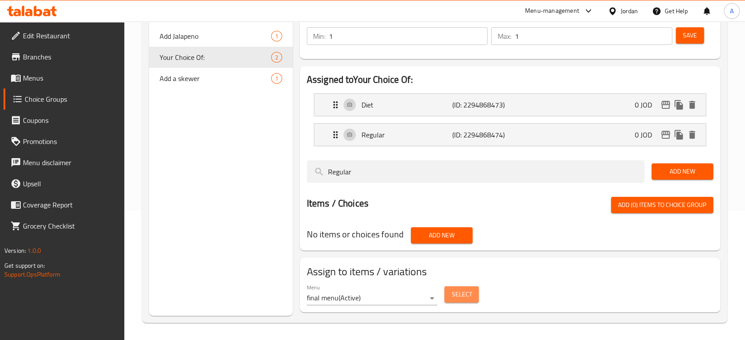
click at [466, 293] on span "Select" at bounding box center [461, 294] width 20 height 11
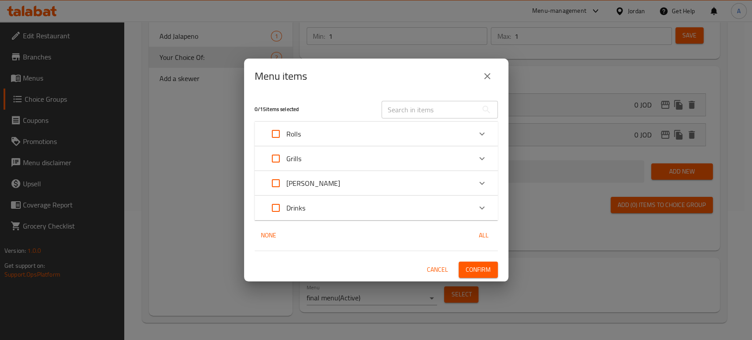
click at [336, 212] on div "Drinks" at bounding box center [368, 207] width 206 height 21
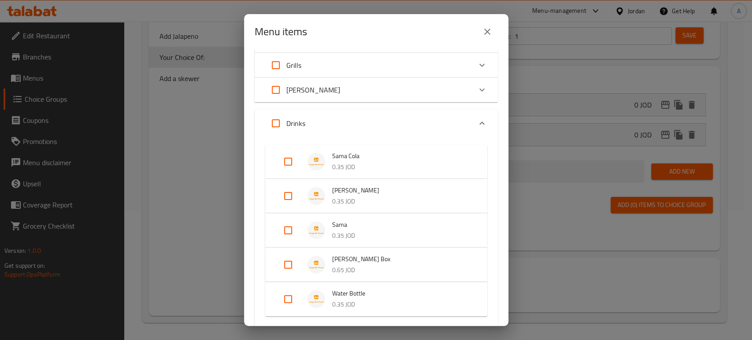
scroll to position [58, 0]
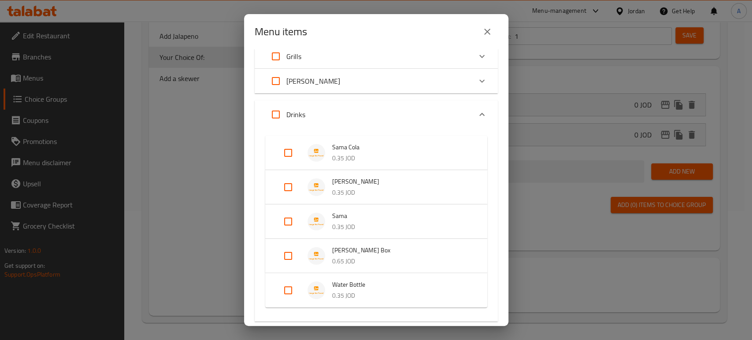
click at [289, 157] on input "Expand" at bounding box center [288, 152] width 21 height 21
checkbox input "true"
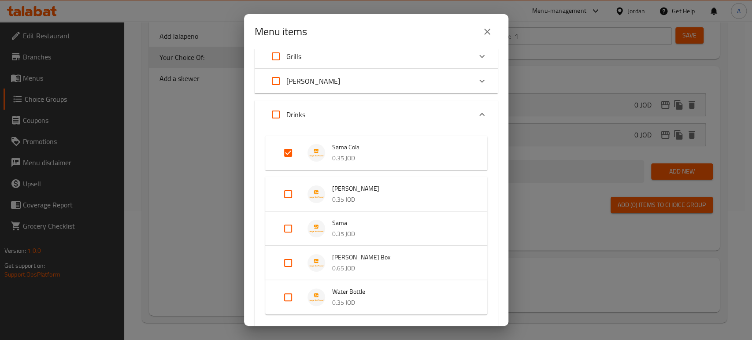
click at [292, 193] on input "Expand" at bounding box center [288, 194] width 21 height 21
checkbox input "true"
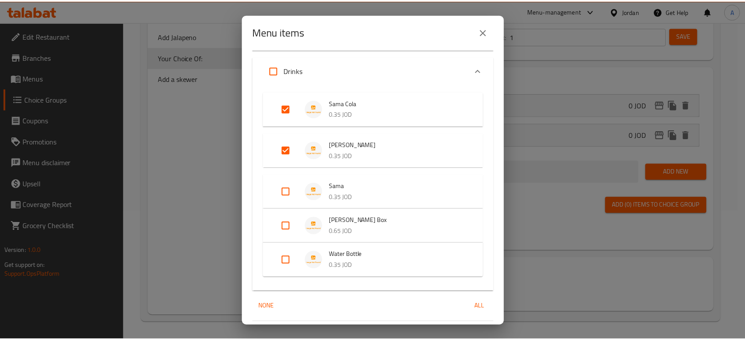
scroll to position [128, 0]
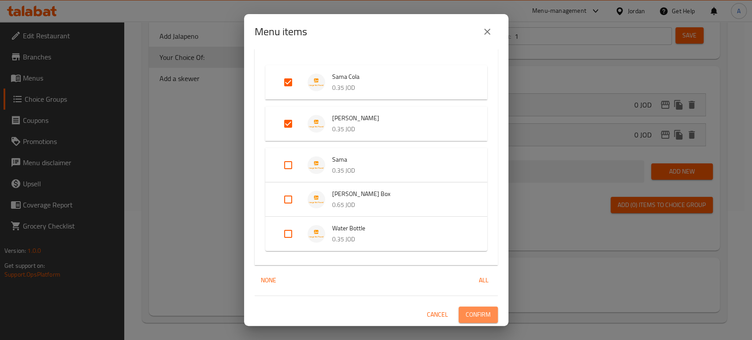
click at [475, 313] on span "Confirm" at bounding box center [478, 314] width 25 height 11
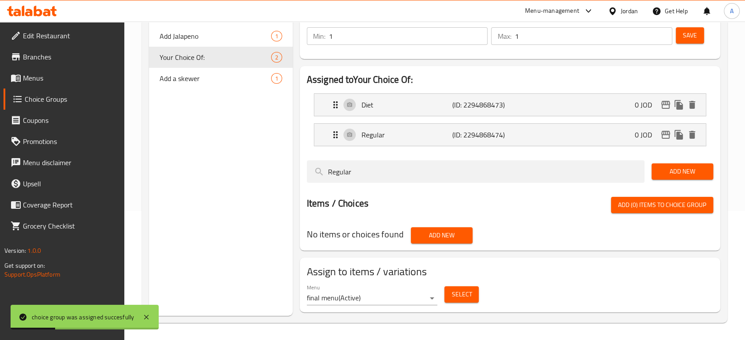
scroll to position [0, 0]
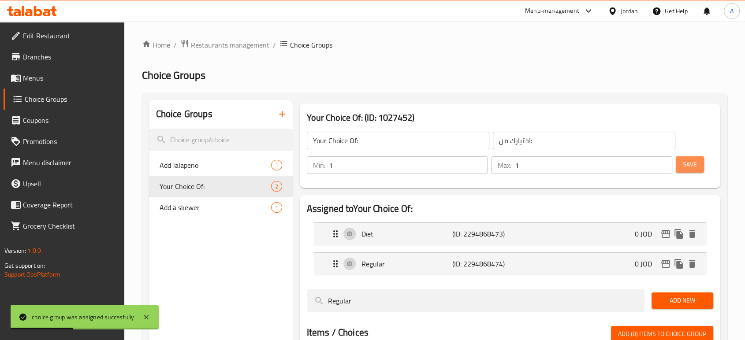
click at [695, 167] on span "Save" at bounding box center [690, 164] width 14 height 11
click at [286, 116] on icon "button" at bounding box center [282, 114] width 11 height 11
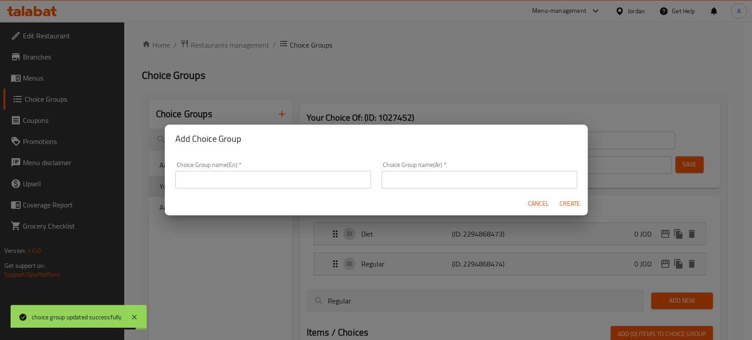
click at [240, 175] on input "text" at bounding box center [273, 180] width 196 height 18
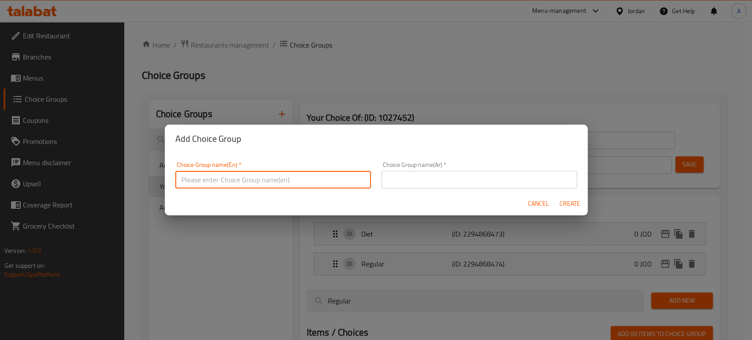
type input "Your Choice of:"
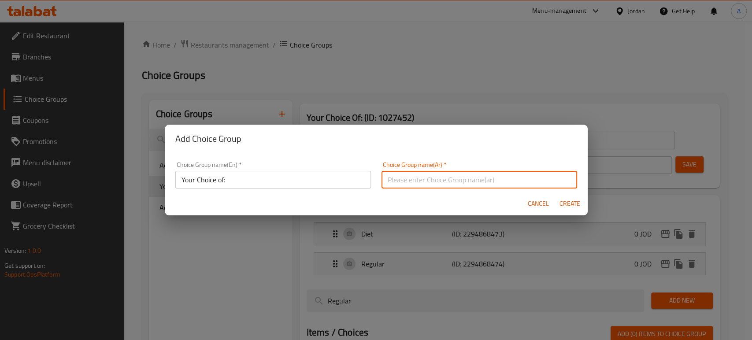
click at [412, 183] on input "text" at bounding box center [480, 180] width 196 height 18
type input "اختيارك من:"
click at [564, 200] on span "Create" at bounding box center [570, 203] width 21 height 11
type input "Your Choice of:"
type input "0"
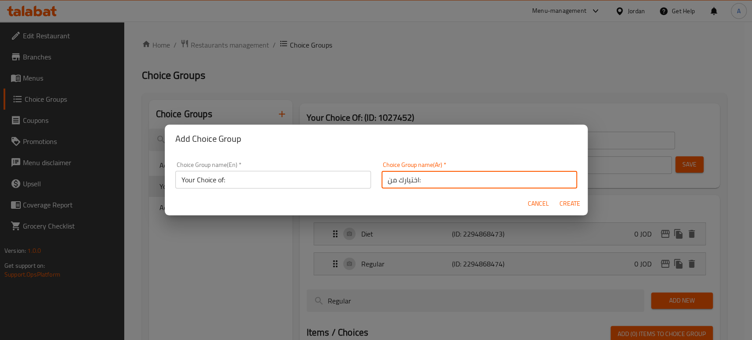
type input "0"
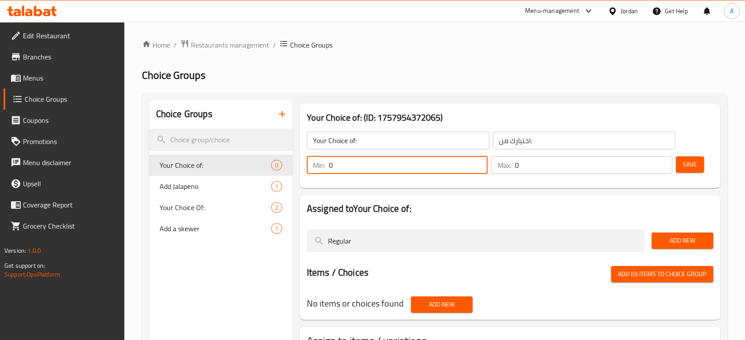
click at [360, 161] on input "0" at bounding box center [408, 165] width 159 height 18
type input "1"
click at [529, 172] on input "0" at bounding box center [593, 165] width 158 height 18
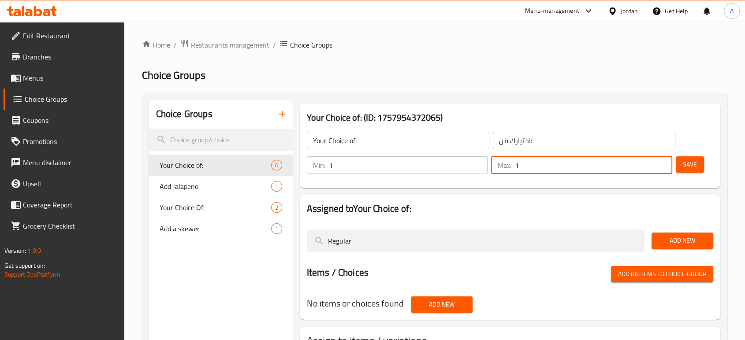
type input "1"
click at [697, 165] on button "Save" at bounding box center [689, 164] width 28 height 16
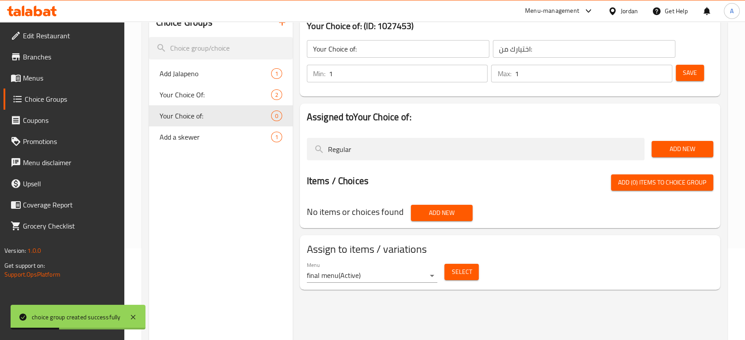
scroll to position [125, 0]
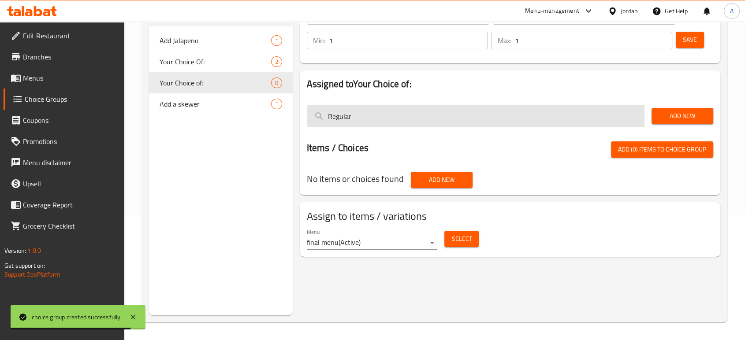
click at [394, 112] on input "Regular" at bounding box center [476, 116] width 338 height 22
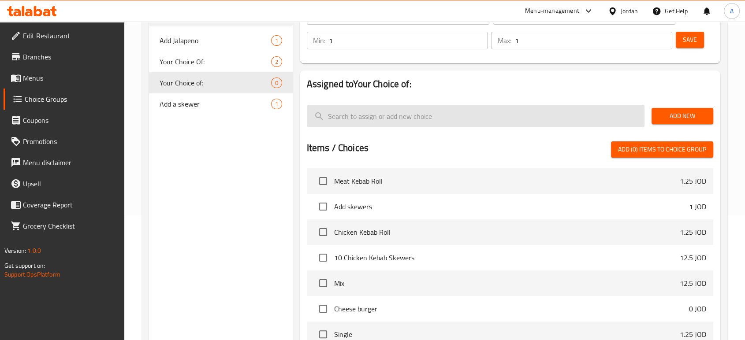
paste input "Orange"
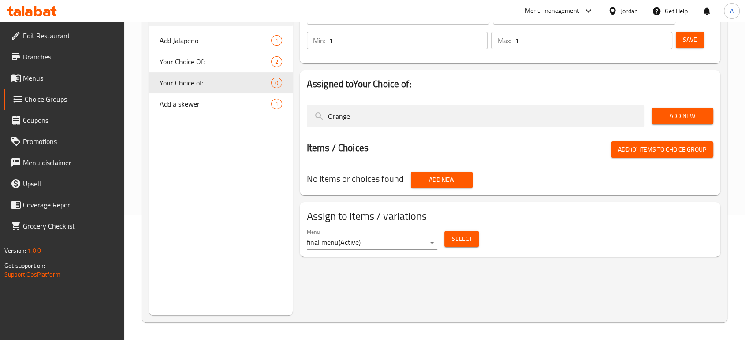
type input "Orange"
click at [694, 115] on span "Add New" at bounding box center [682, 116] width 48 height 11
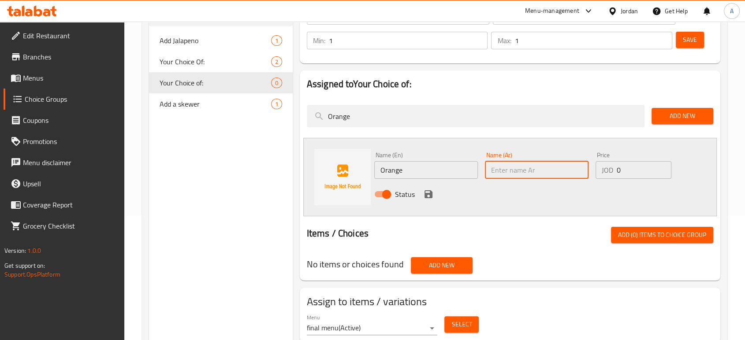
click at [513, 174] on input "text" at bounding box center [537, 170] width 104 height 18
type input "برتقال"
click at [427, 190] on icon "save" at bounding box center [428, 194] width 8 height 8
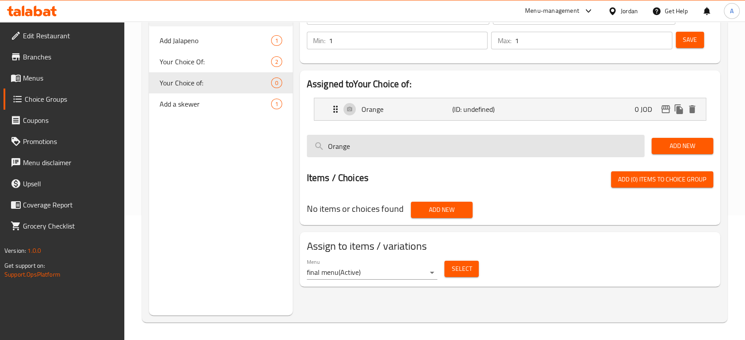
click at [388, 150] on input "Orange" at bounding box center [476, 146] width 338 height 22
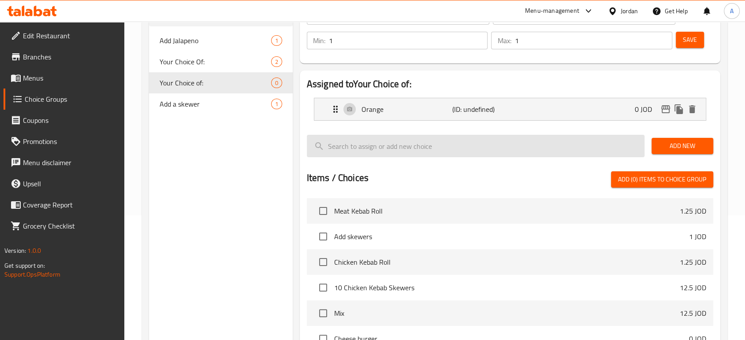
click at [365, 152] on input "search" at bounding box center [476, 146] width 338 height 22
paste input "Fruit"
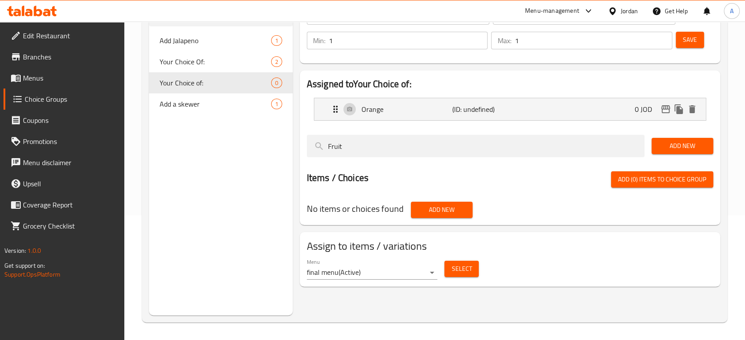
type input "Fruit"
click at [673, 149] on span "Add New" at bounding box center [682, 146] width 48 height 11
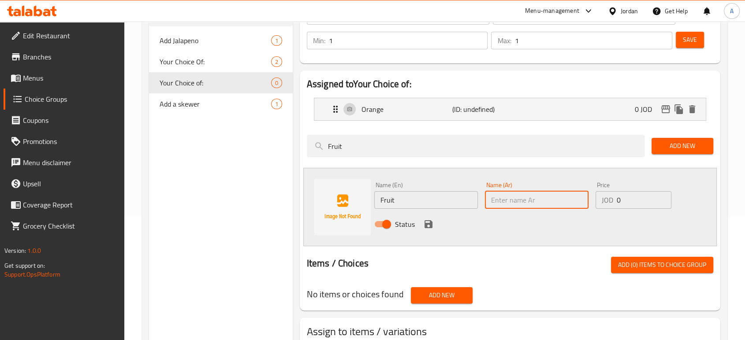
click at [518, 196] on input "text" at bounding box center [537, 200] width 104 height 18
type input "فواكه"
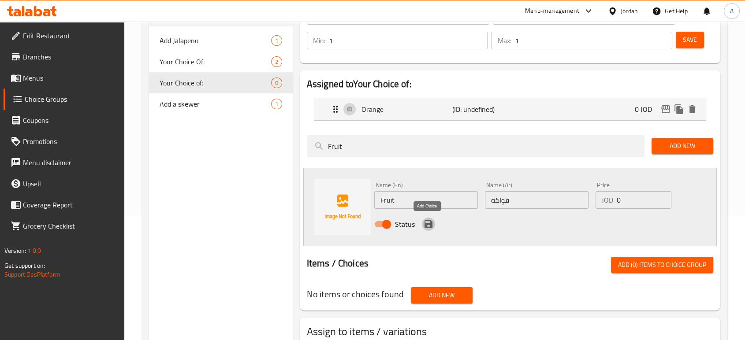
click at [425, 220] on icon "save" at bounding box center [428, 224] width 8 height 8
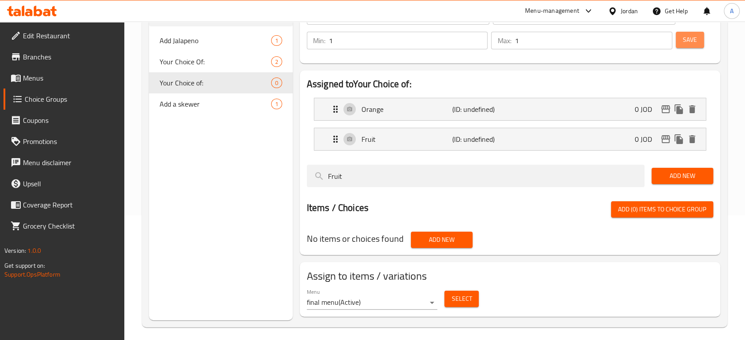
click at [682, 37] on button "Save" at bounding box center [689, 40] width 28 height 16
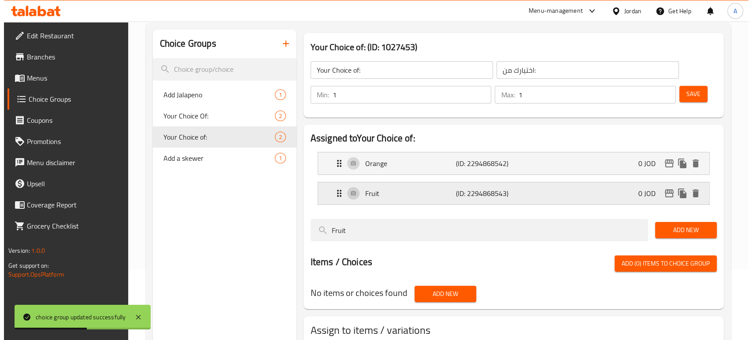
scroll to position [129, 0]
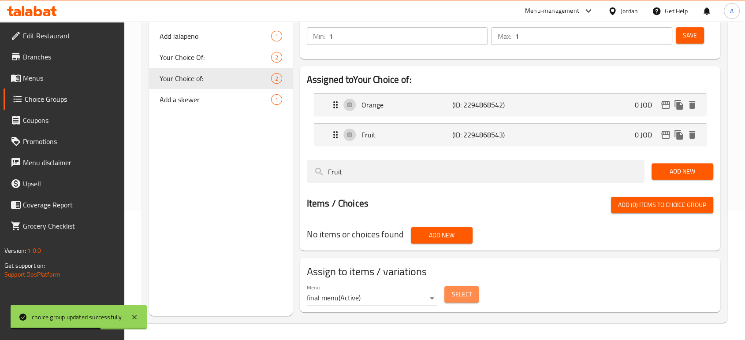
click at [470, 286] on button "Select" at bounding box center [461, 294] width 34 height 16
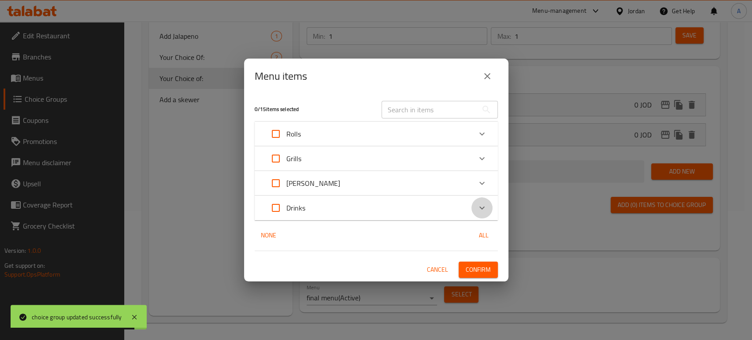
click at [480, 211] on icon "Expand" at bounding box center [482, 208] width 11 height 11
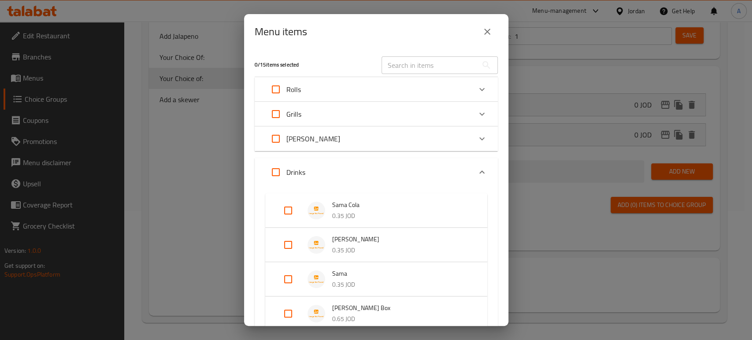
click at [286, 278] on input "Expand" at bounding box center [288, 279] width 21 height 21
checkbox input "true"
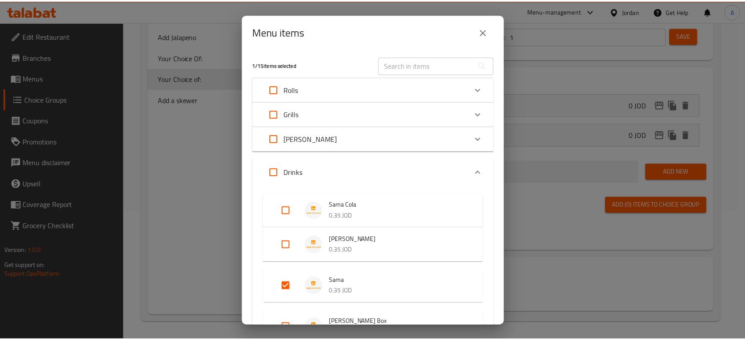
scroll to position [128, 0]
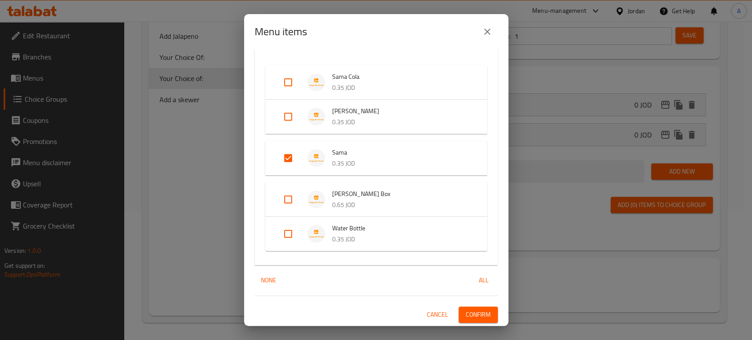
click at [471, 312] on span "Confirm" at bounding box center [478, 314] width 25 height 11
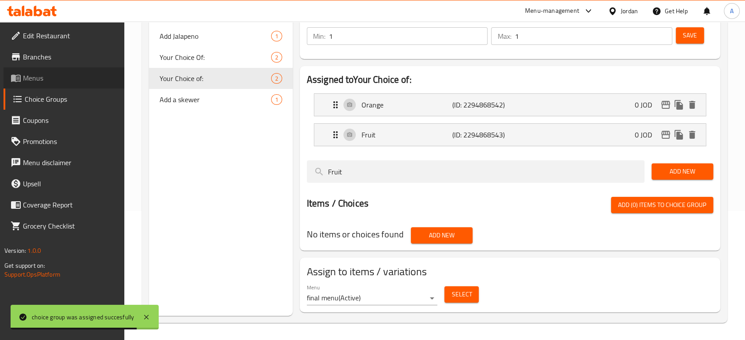
click at [38, 76] on span "Menus" at bounding box center [70, 78] width 94 height 11
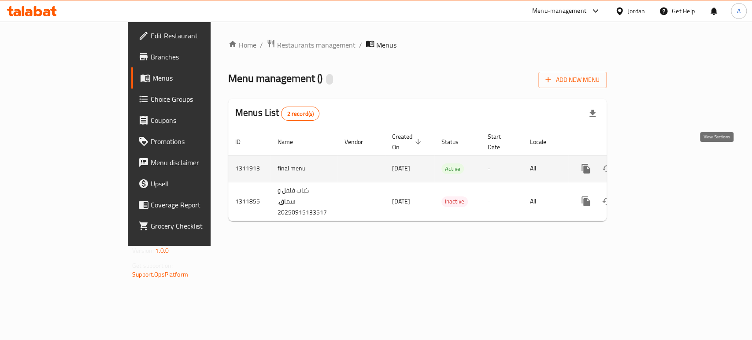
click at [653, 165] on icon "enhanced table" at bounding box center [650, 169] width 8 height 8
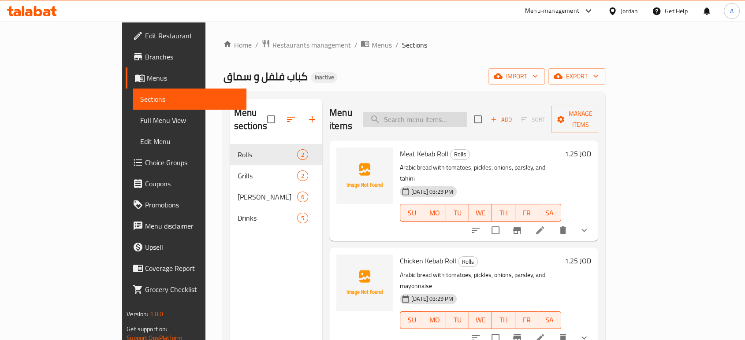
click at [444, 117] on input "search" at bounding box center [415, 119] width 104 height 15
paste input "Classic Burger Single"
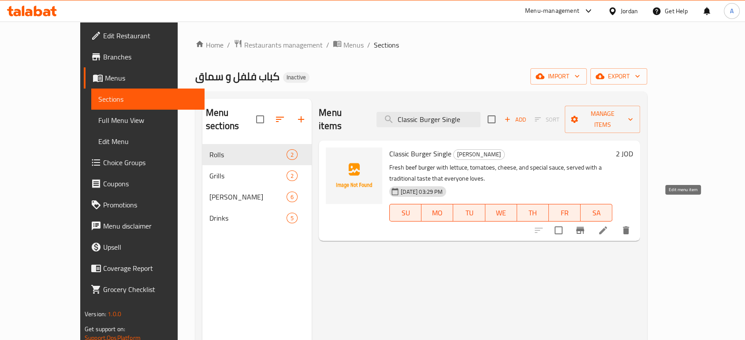
type input "Classic Burger Single"
click at [607, 226] on icon at bounding box center [603, 230] width 8 height 8
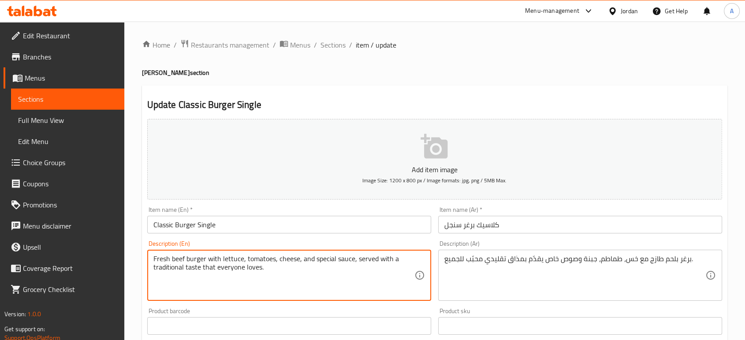
click at [173, 259] on textarea "Fresh beef burger with lettuce, tomatoes, cheese, and special sauce, served wit…" at bounding box center [283, 276] width 261 height 42
type textarea "Fresh meat burger with lettuce, tomatoes, cheese, and special sauce, served wit…"
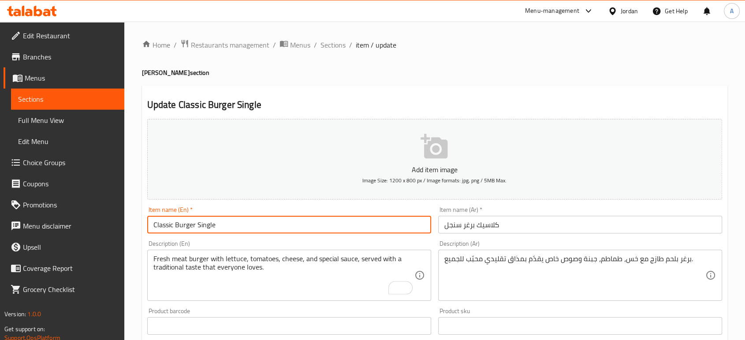
click at [257, 231] on input "Classic Burger Single" at bounding box center [289, 225] width 284 height 18
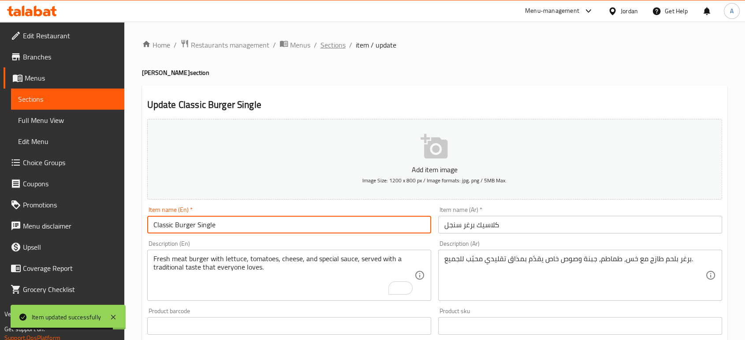
click at [330, 47] on span "Sections" at bounding box center [332, 45] width 25 height 11
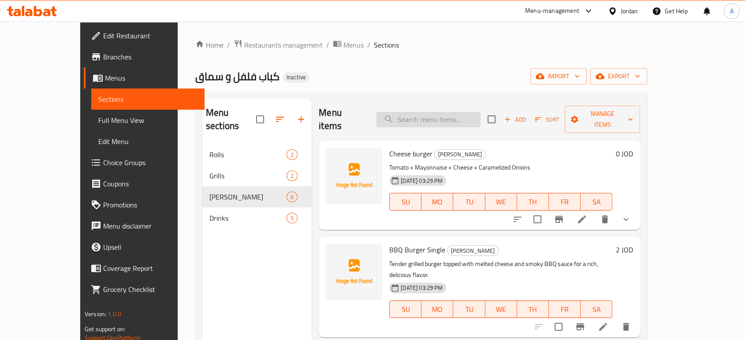
click at [476, 112] on input "search" at bounding box center [428, 119] width 104 height 15
paste input "Buffalo Burger Single"
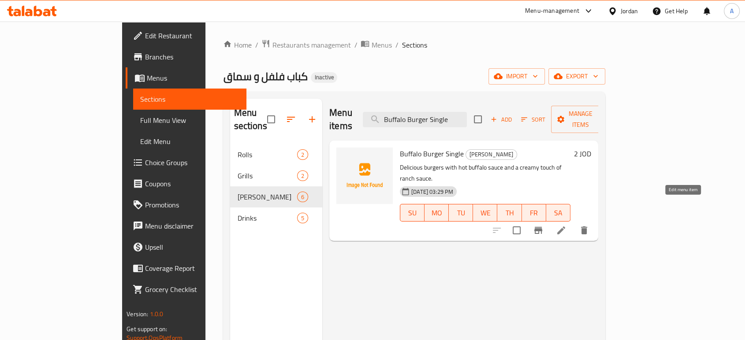
type input "Buffalo Burger Single"
click at [566, 225] on icon at bounding box center [561, 230] width 11 height 11
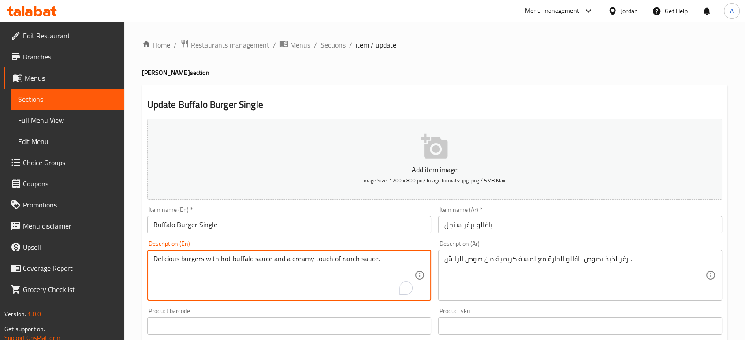
click at [227, 256] on textarea "Delicious burgers with hot buffalo sauce and a creamy touch of ranch sauce." at bounding box center [283, 276] width 261 height 42
type textarea "Delicious burgers with spicy buffalo sauce and a creamy touch of ranch sauce."
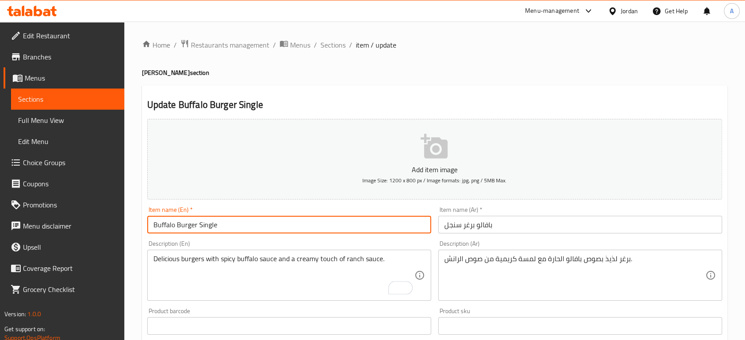
click at [273, 230] on input "Buffalo Burger Single" at bounding box center [289, 225] width 284 height 18
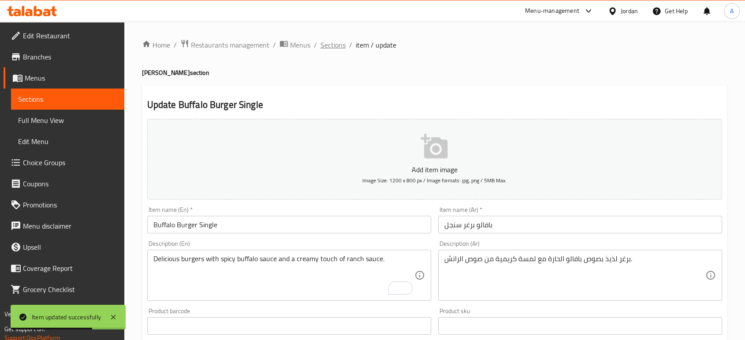
click at [331, 45] on span "Sections" at bounding box center [332, 45] width 25 height 11
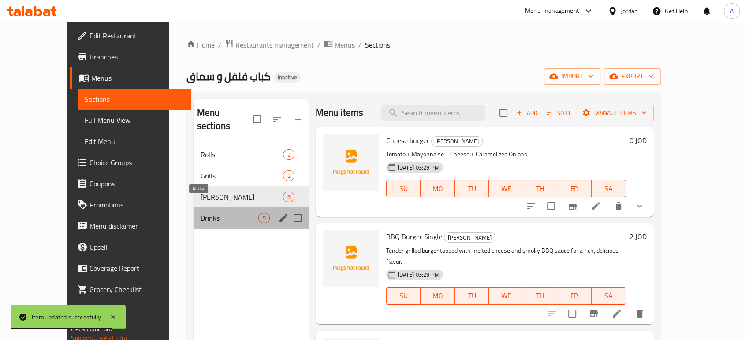
click at [232, 213] on span "Drinks" at bounding box center [229, 218] width 58 height 11
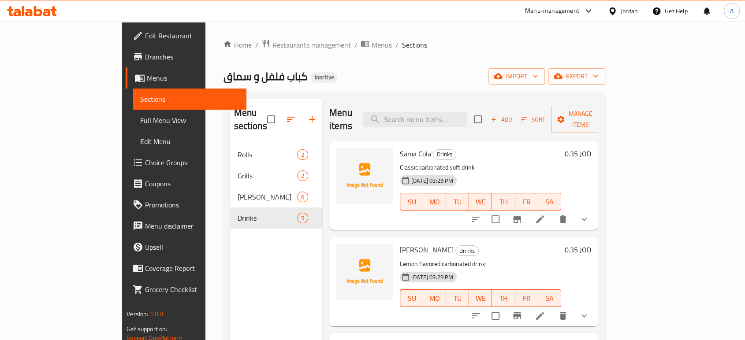
click at [437, 162] on p "Classic carbonated soft drink" at bounding box center [480, 167] width 161 height 11
copy div "Classic carbonated soft drink"
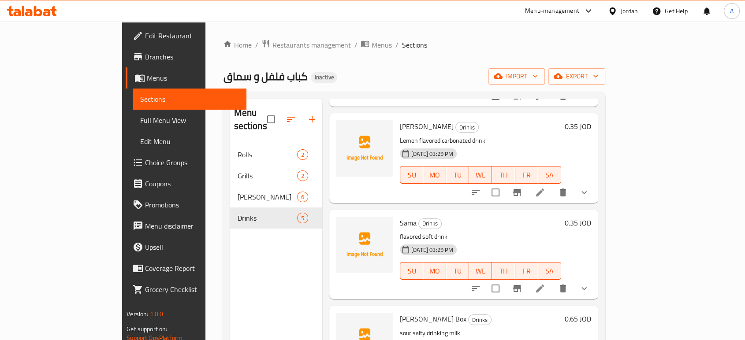
scroll to position [120, 0]
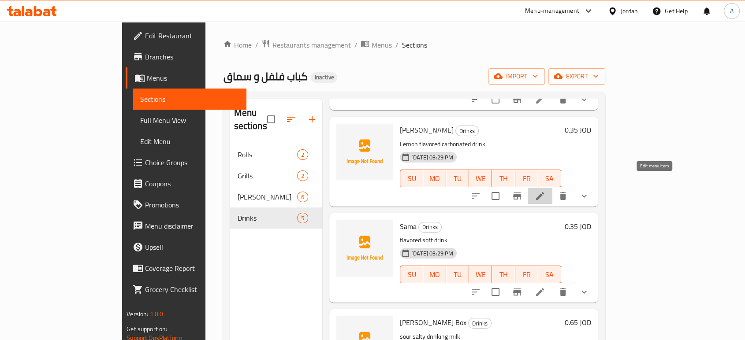
click at [545, 191] on icon at bounding box center [539, 196] width 11 height 11
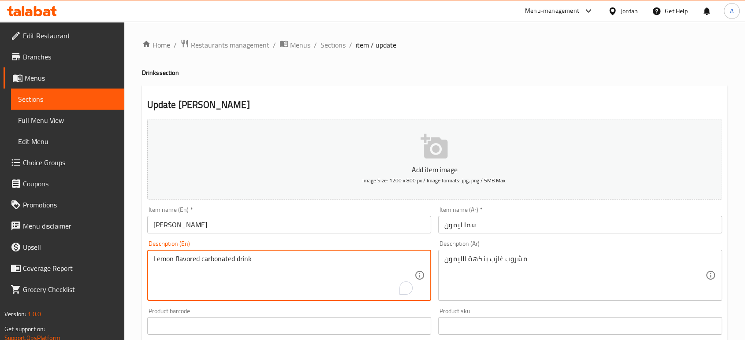
click at [241, 259] on textarea "Lemon flavored carbonated drink" at bounding box center [283, 276] width 261 height 42
click at [254, 258] on textarea "Lemon flavored carbonated drink" at bounding box center [283, 276] width 261 height 42
drag, startPoint x: 254, startPoint y: 258, endPoint x: 201, endPoint y: 260, distance: 52.9
click at [201, 260] on textarea "Lemon flavored carbonated drink" at bounding box center [283, 276] width 261 height 42
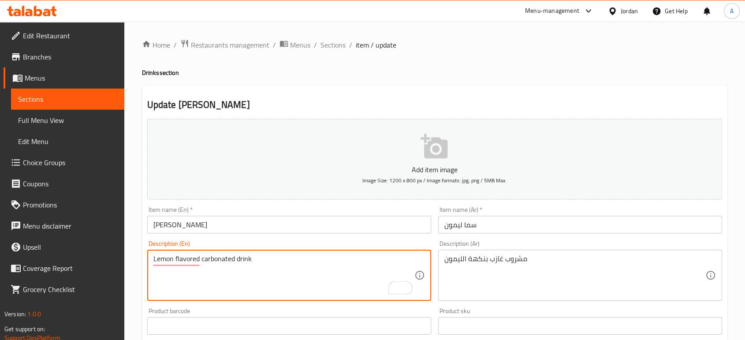
paste textarea "Classic carbonated soft drink"
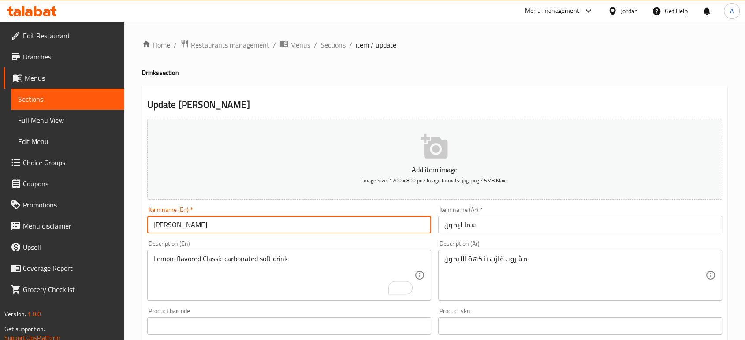
click at [223, 230] on input "Sama Lemon" at bounding box center [289, 225] width 284 height 18
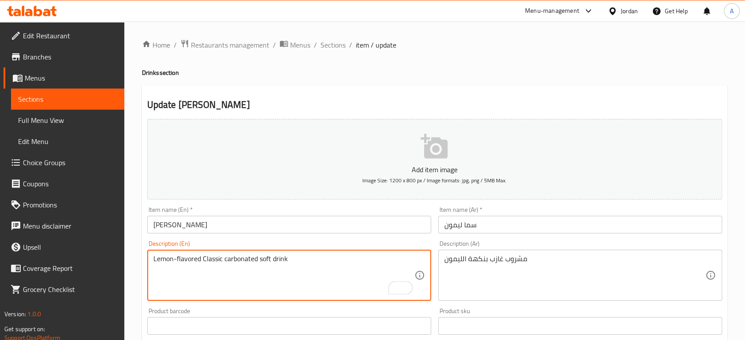
click at [213, 258] on textarea "Lemon-flavored Classic carbonated soft drink" at bounding box center [283, 276] width 261 height 42
type textarea "Lemon-flavored carbonated soft drink"
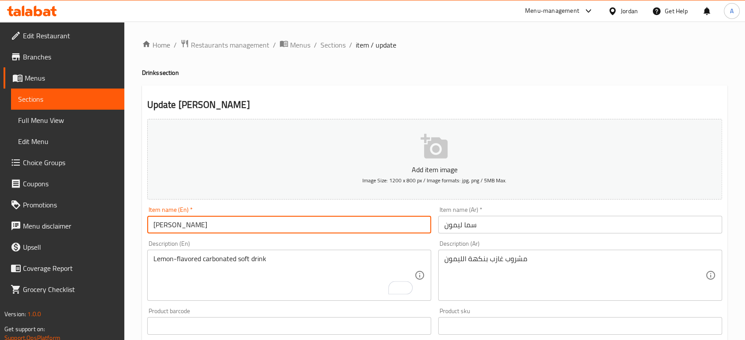
click at [260, 225] on input "Sama Lemon" at bounding box center [289, 225] width 284 height 18
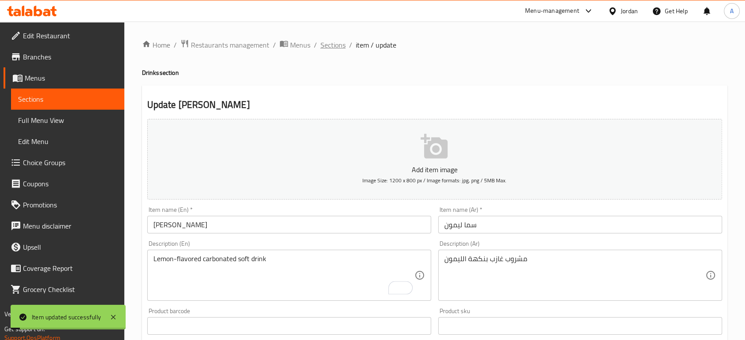
click at [334, 47] on span "Sections" at bounding box center [332, 45] width 25 height 11
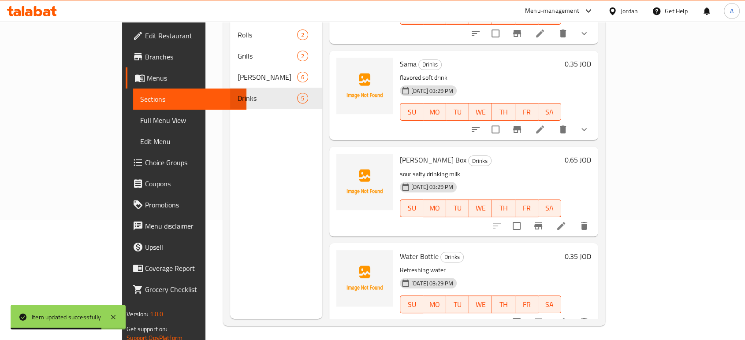
scroll to position [121, 0]
click at [566, 220] on icon at bounding box center [561, 225] width 11 height 11
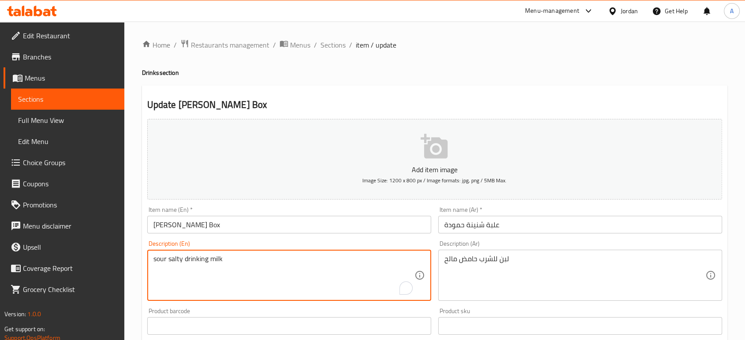
click at [162, 259] on textarea "sour salty drinking milk" at bounding box center [283, 276] width 261 height 42
click at [245, 226] on input "Hamouda's Shenina Box" at bounding box center [289, 225] width 284 height 18
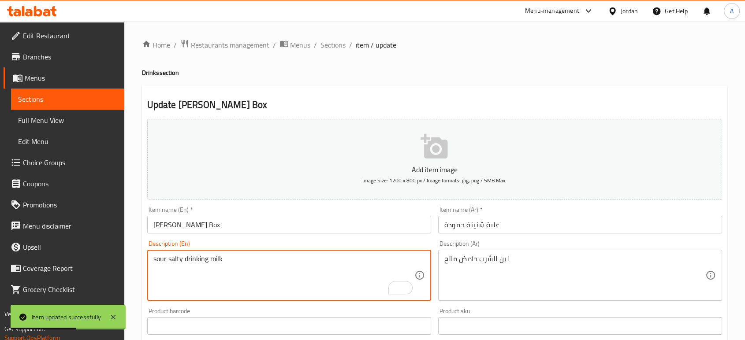
type textarea "sour salty drinking milk"
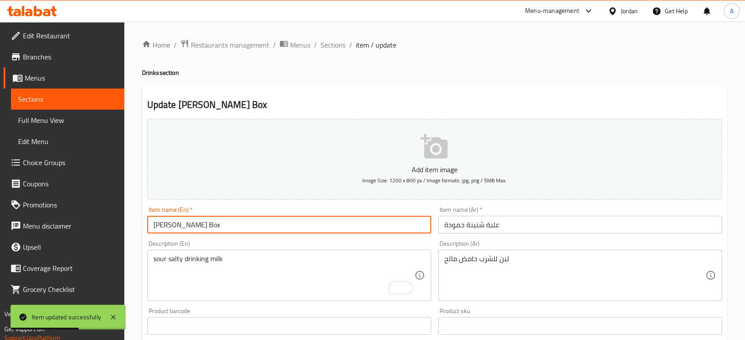
click at [236, 232] on input "Hamouda's Shenina Box" at bounding box center [289, 225] width 284 height 18
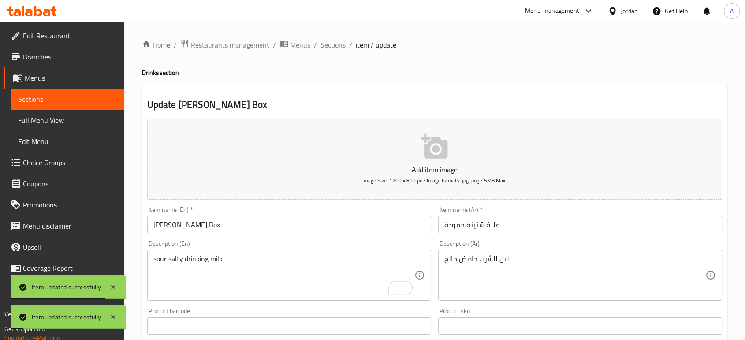
click at [342, 40] on span "Sections" at bounding box center [332, 45] width 25 height 11
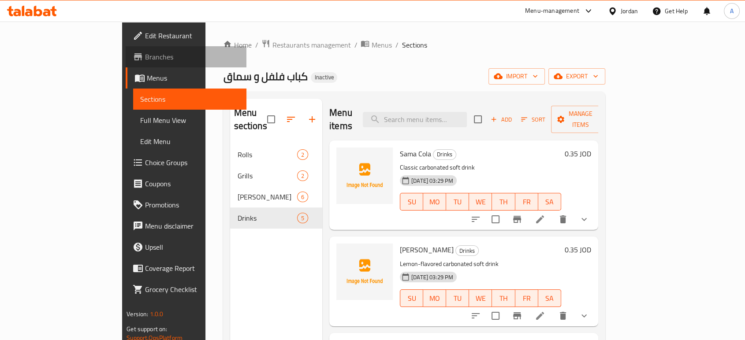
click at [145, 53] on span "Branches" at bounding box center [192, 57] width 94 height 11
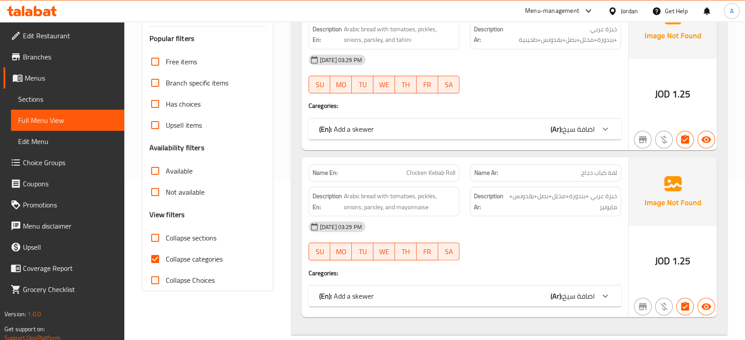
scroll to position [160, 0]
click at [170, 250] on label "Collapse categories" at bounding box center [184, 258] width 78 height 21
click at [166, 250] on input "Collapse categories" at bounding box center [155, 258] width 21 height 21
checkbox input "false"
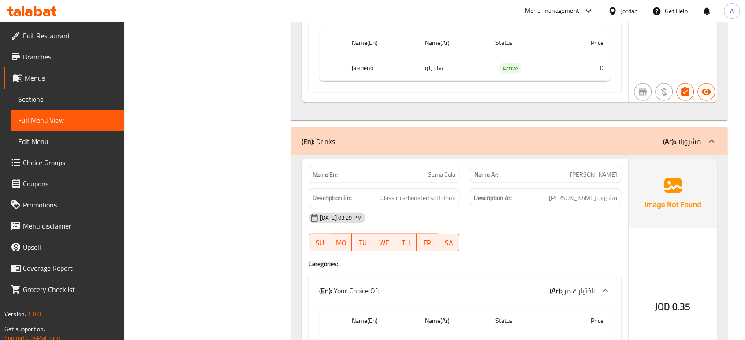
scroll to position [1903, 0]
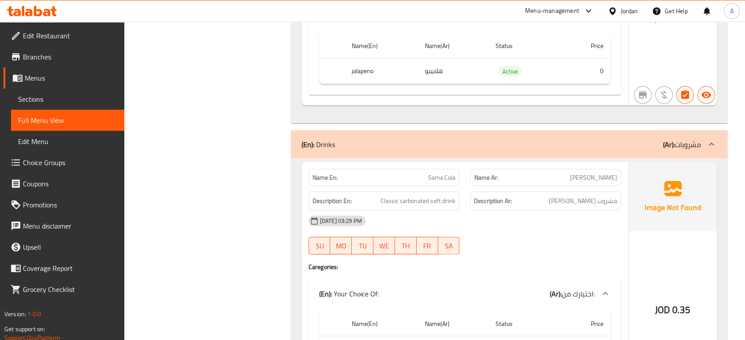
click at [446, 180] on span "Sama Cola" at bounding box center [441, 177] width 27 height 9
copy span "Sama Cola"
click at [446, 180] on span "Sama Cola" at bounding box center [441, 177] width 27 height 9
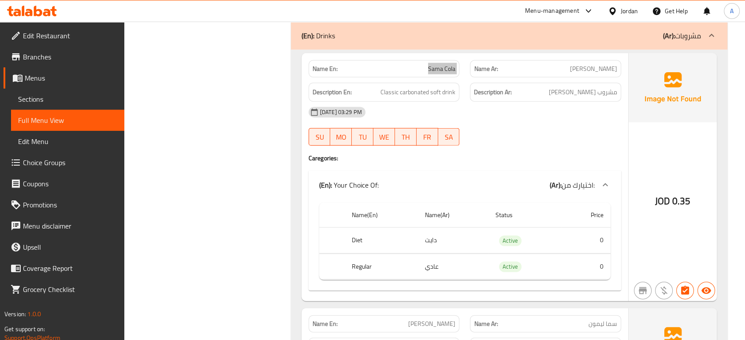
scroll to position [2014, 0]
click at [430, 241] on td "دايت" at bounding box center [453, 239] width 70 height 26
click at [355, 239] on th "Diet" at bounding box center [381, 239] width 73 height 26
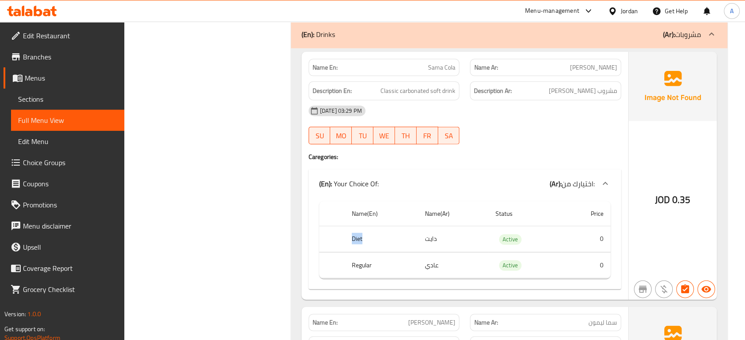
copy th "Diet"
click at [365, 262] on th "Regular" at bounding box center [381, 265] width 73 height 26
copy th "Regular"
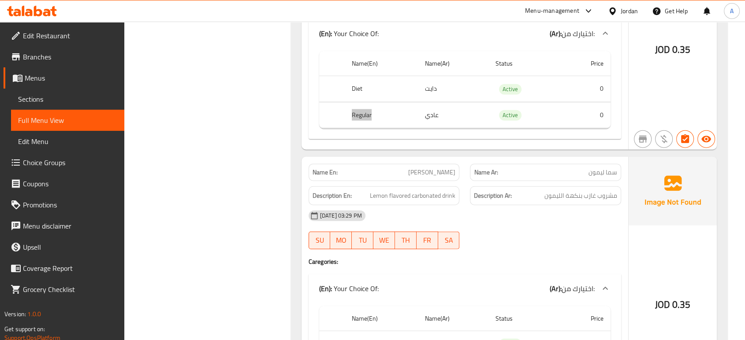
scroll to position [2165, 0]
click at [433, 167] on span "[PERSON_NAME]" at bounding box center [431, 171] width 47 height 9
copy span "[PERSON_NAME]"
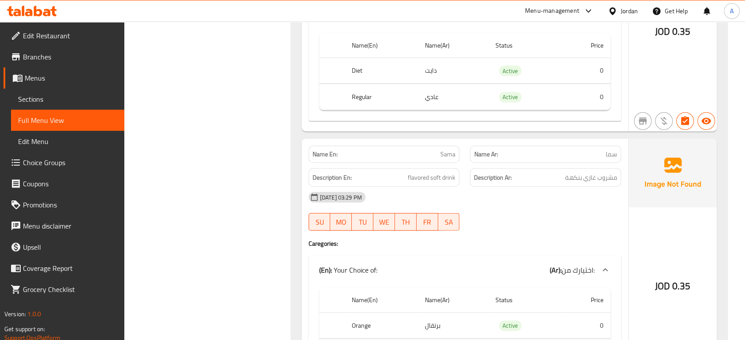
scroll to position [2476, 0]
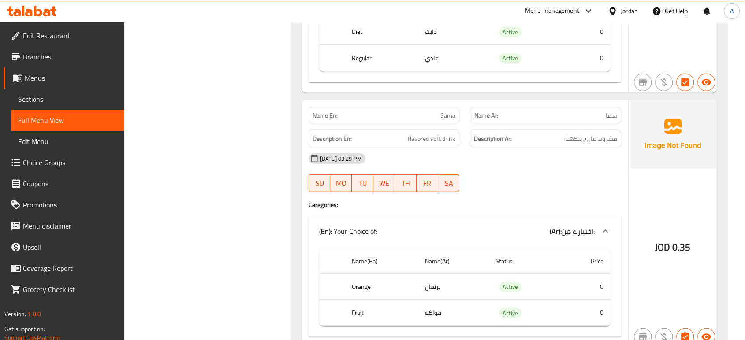
click at [449, 116] on span "Sama" at bounding box center [447, 115] width 15 height 9
copy span "Sama"
click at [361, 287] on th "Orange" at bounding box center [381, 287] width 73 height 26
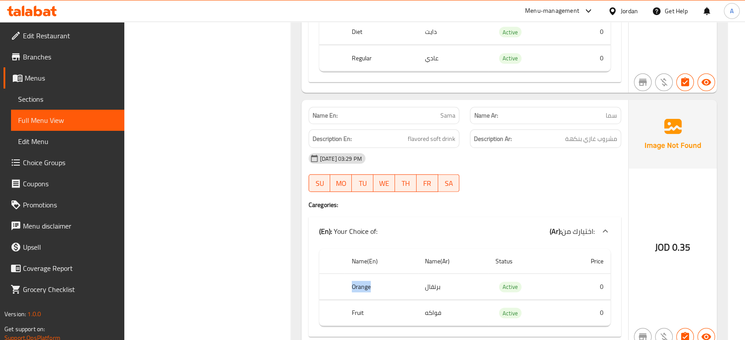
copy th "Orange"
click at [356, 313] on th "Fruit" at bounding box center [381, 313] width 73 height 26
copy th "Fruit"
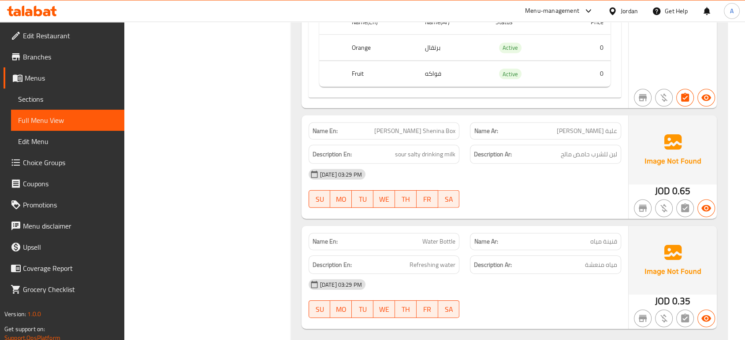
scroll to position [2739, 0]
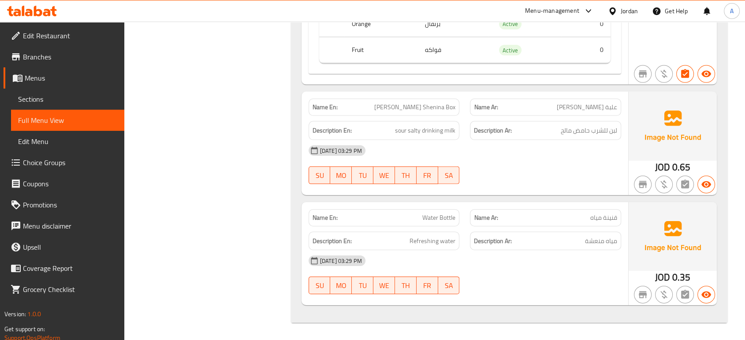
click at [451, 226] on div "Description En: Refreshing water" at bounding box center [384, 241] width 162 height 30
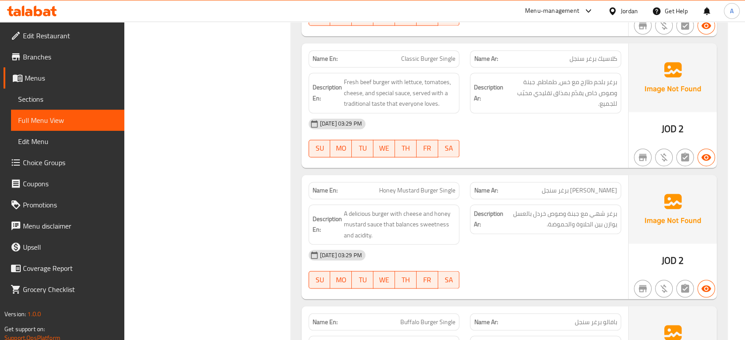
scroll to position [1361, 0]
click at [430, 58] on span "Classic Burger Single" at bounding box center [428, 58] width 54 height 9
copy span "Classic Burger Single"
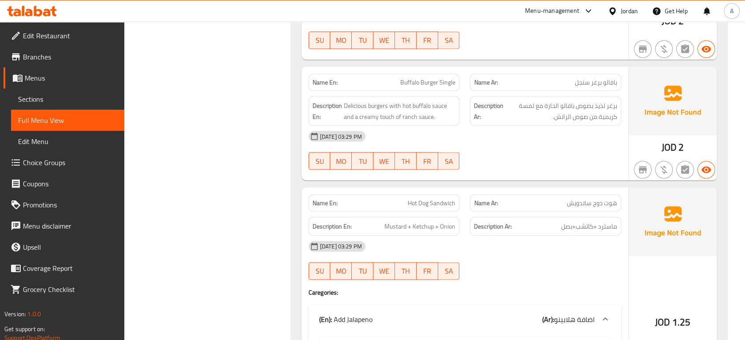
scroll to position [1601, 0]
click at [434, 73] on div "Name En: Buffalo Burger Single" at bounding box center [383, 81] width 151 height 17
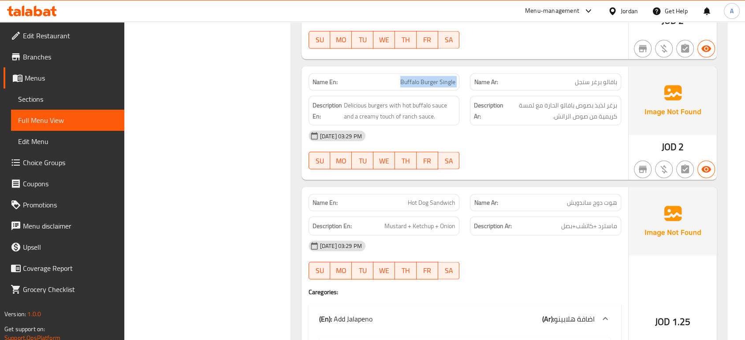
click at [434, 73] on div "Name En: Buffalo Burger Single" at bounding box center [383, 81] width 151 height 17
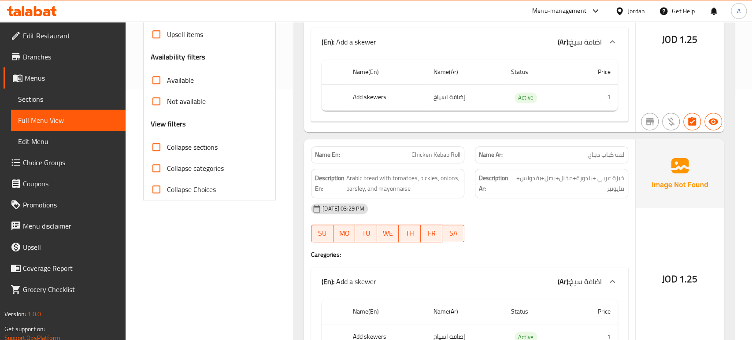
scroll to position [502, 0]
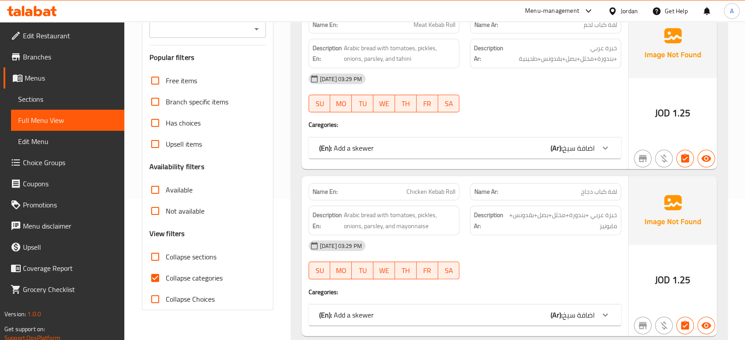
scroll to position [143, 0]
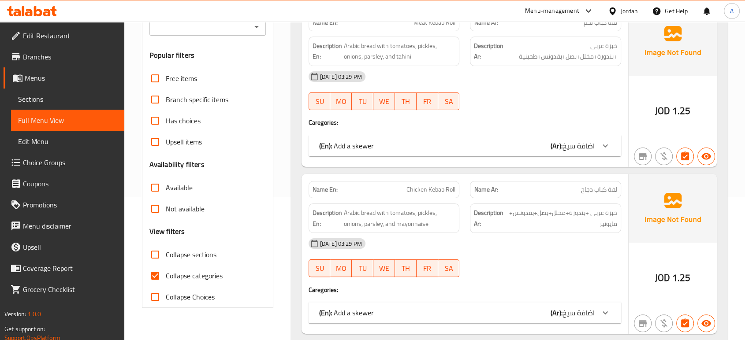
click at [176, 273] on span "Collapse categories" at bounding box center [194, 276] width 57 height 11
click at [166, 273] on input "Collapse categories" at bounding box center [155, 275] width 21 height 21
checkbox input "false"
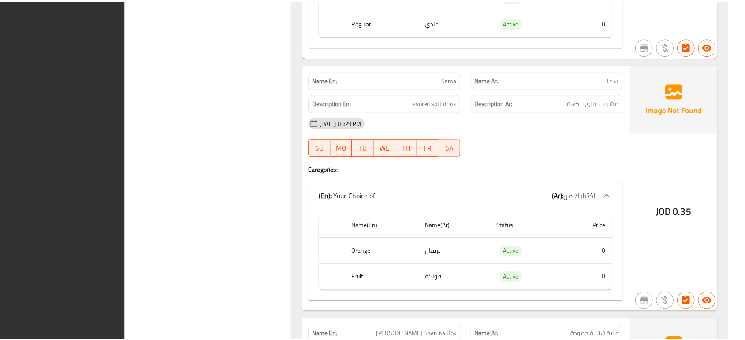
scroll to position [2739, 0]
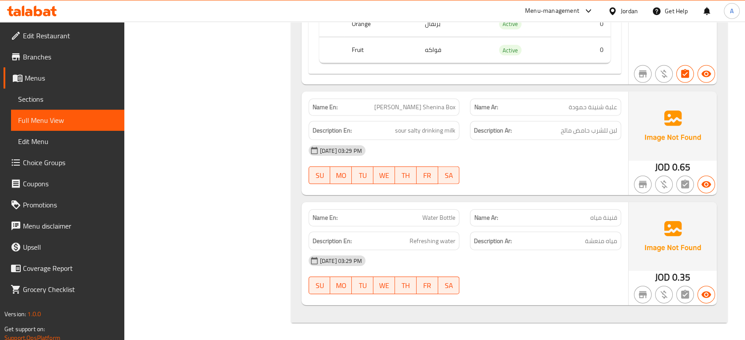
click at [635, 11] on div "Jordan" at bounding box center [628, 11] width 17 height 10
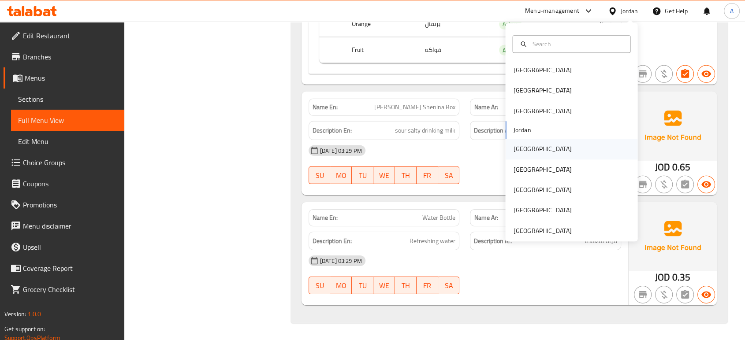
click at [523, 151] on div "[GEOGRAPHIC_DATA]" at bounding box center [542, 150] width 58 height 10
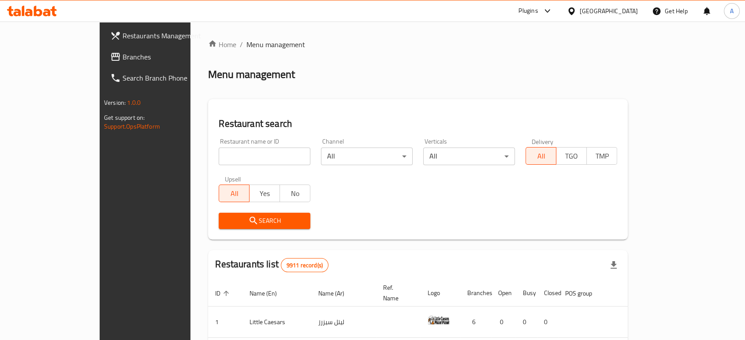
click at [122, 52] on span "Branches" at bounding box center [169, 57] width 94 height 11
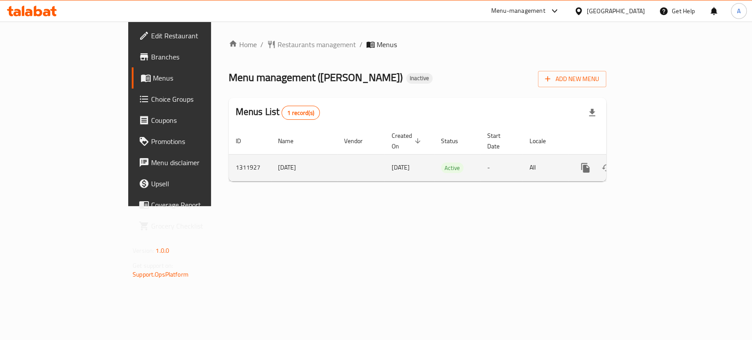
click at [654, 163] on icon "enhanced table" at bounding box center [649, 168] width 11 height 11
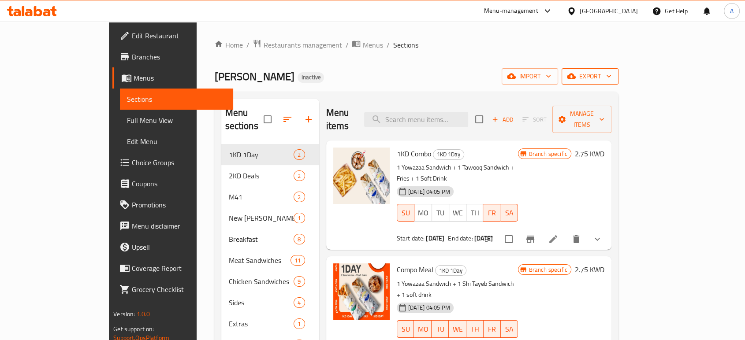
click at [618, 83] on button "export" at bounding box center [589, 76] width 57 height 16
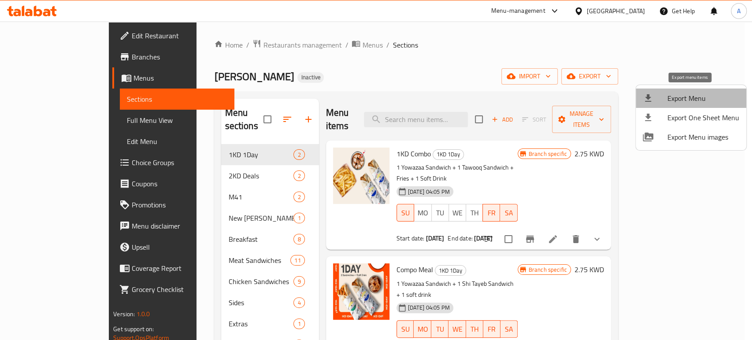
click at [695, 93] on span "Export Menu" at bounding box center [704, 98] width 72 height 11
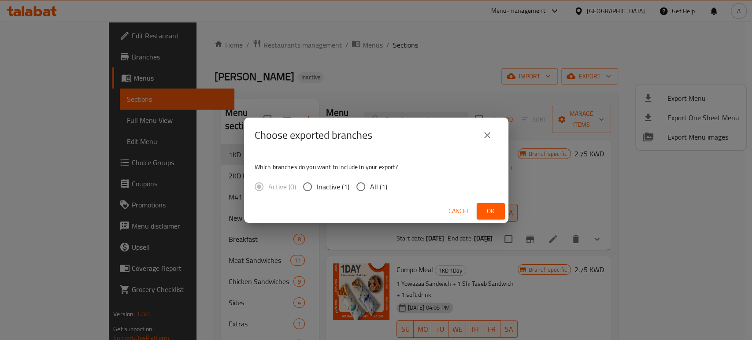
click at [363, 181] on input "All (1)" at bounding box center [361, 187] width 19 height 19
radio input "true"
click at [484, 205] on button "Ok" at bounding box center [491, 211] width 28 height 16
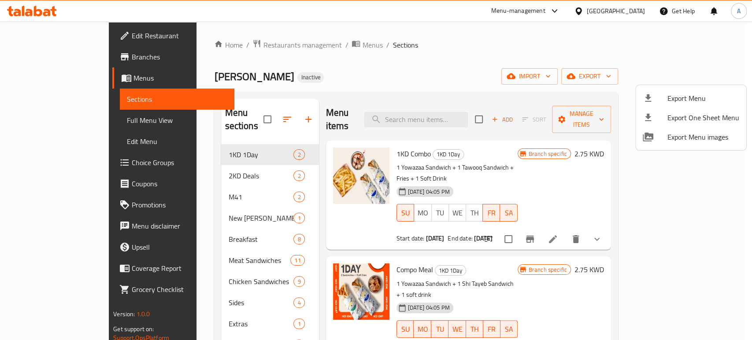
click at [635, 10] on div at bounding box center [376, 170] width 752 height 340
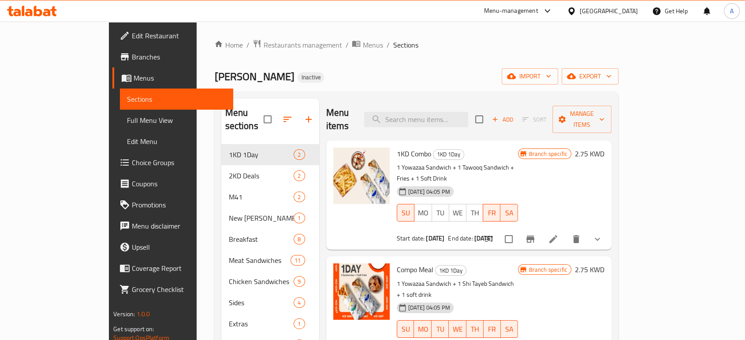
click at [635, 10] on div "[GEOGRAPHIC_DATA]" at bounding box center [608, 11] width 58 height 10
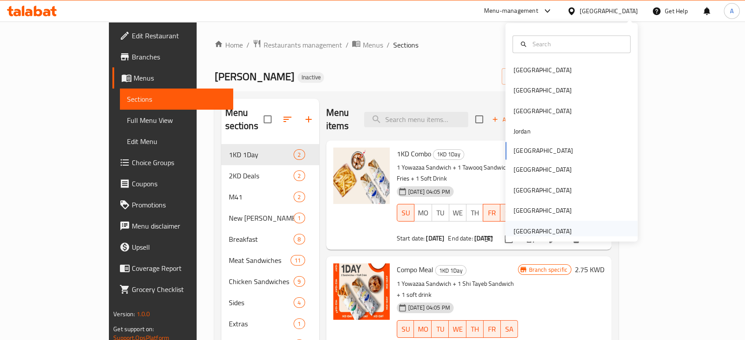
click at [561, 229] on div "[GEOGRAPHIC_DATA]" at bounding box center [542, 231] width 58 height 10
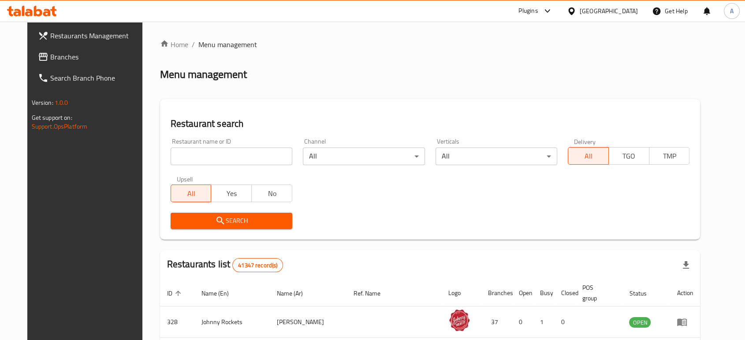
click at [492, 118] on h2 "Restaurant search" at bounding box center [430, 123] width 519 height 13
click at [74, 63] on link "Branches" at bounding box center [91, 56] width 121 height 21
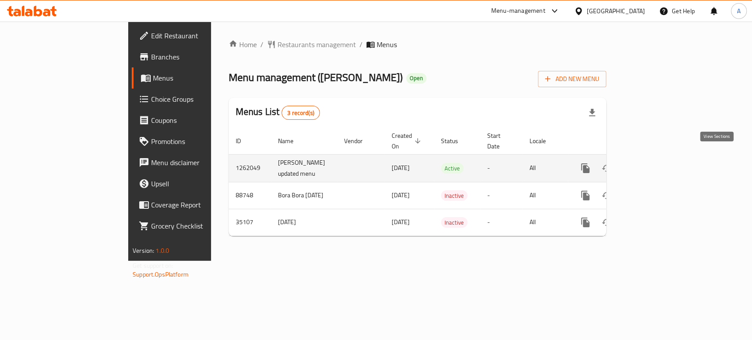
click at [654, 163] on icon "enhanced table" at bounding box center [649, 168] width 11 height 11
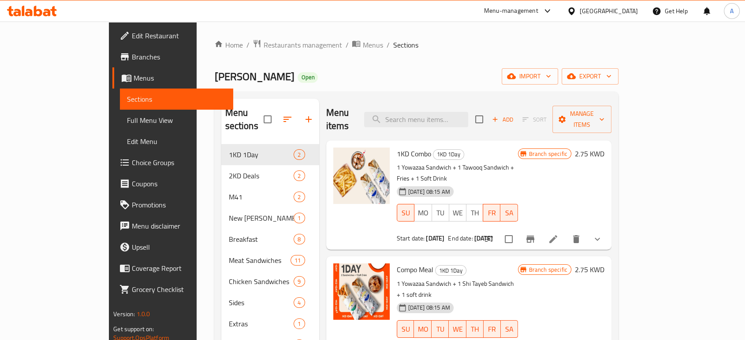
click at [618, 65] on div "Home / Restaurants management / Menus / Sections [PERSON_NAME] Open import expo…" at bounding box center [416, 242] width 404 height 407
click at [611, 76] on span "export" at bounding box center [589, 76] width 43 height 11
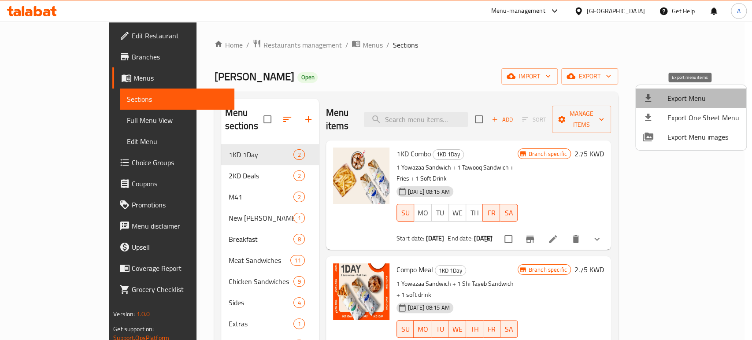
click at [697, 90] on li "Export Menu" at bounding box center [691, 98] width 111 height 19
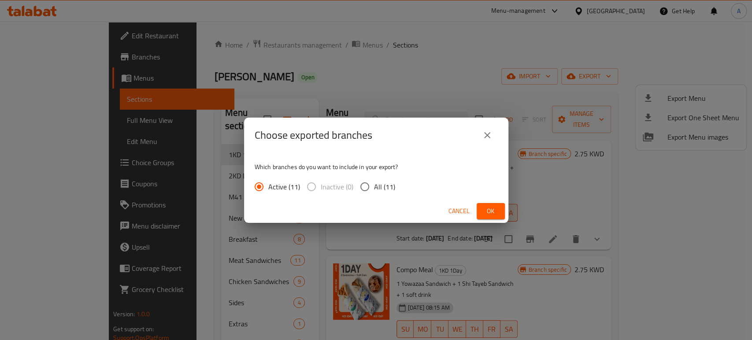
click at [365, 185] on input "All (11)" at bounding box center [365, 187] width 19 height 19
radio input "true"
click at [484, 207] on span "Ok" at bounding box center [491, 211] width 14 height 11
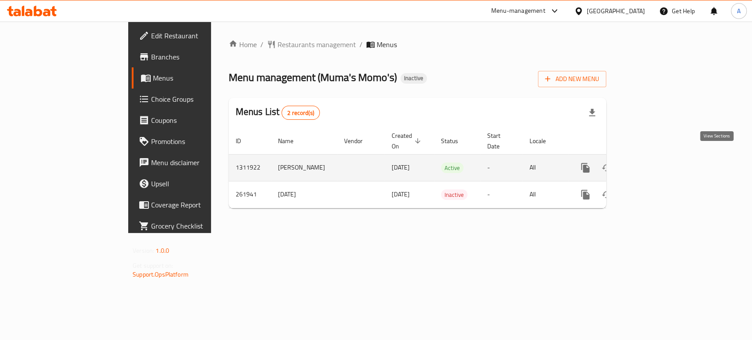
click at [654, 163] on icon "enhanced table" at bounding box center [649, 168] width 11 height 11
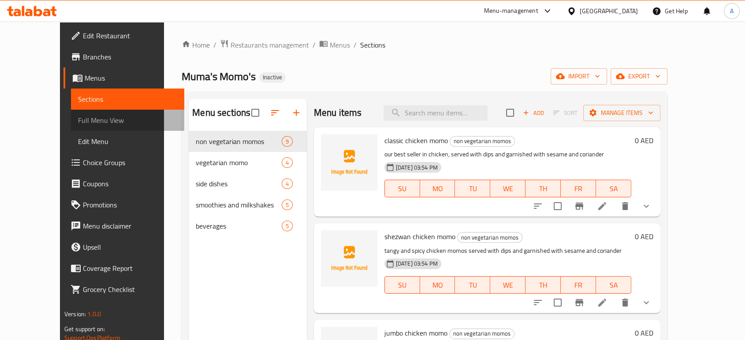
click at [82, 128] on link "Full Menu View" at bounding box center [127, 120] width 113 height 21
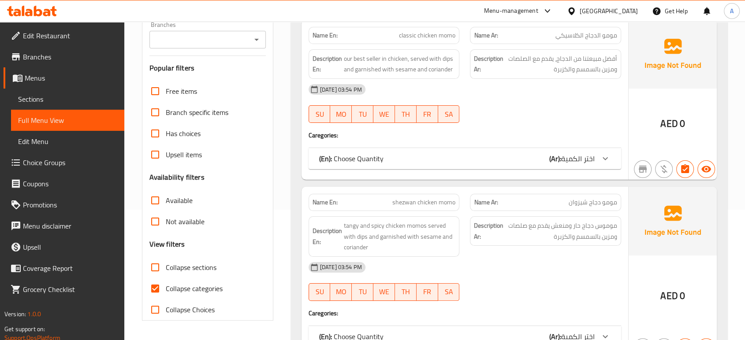
scroll to position [131, 0]
click at [171, 299] on label "Collapse Choices" at bounding box center [180, 309] width 70 height 21
click at [166, 299] on input "Collapse Choices" at bounding box center [155, 309] width 21 height 21
click at [173, 306] on span "Collapse Choices" at bounding box center [190, 309] width 49 height 11
click at [166, 306] on input "Collapse Choices" at bounding box center [155, 309] width 21 height 21
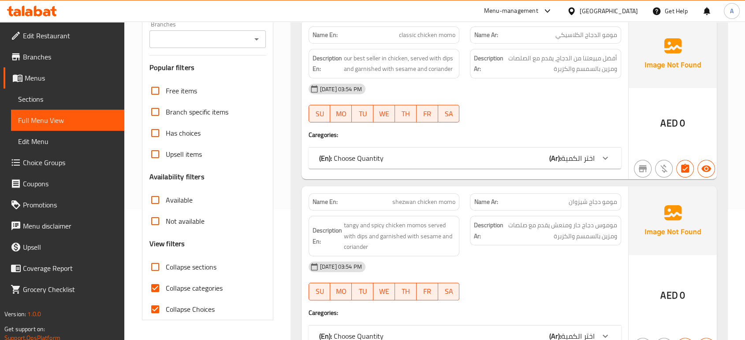
checkbox input "false"
click at [180, 292] on span "Collapse categories" at bounding box center [194, 288] width 57 height 11
click at [166, 292] on input "Collapse categories" at bounding box center [155, 288] width 21 height 21
checkbox input "false"
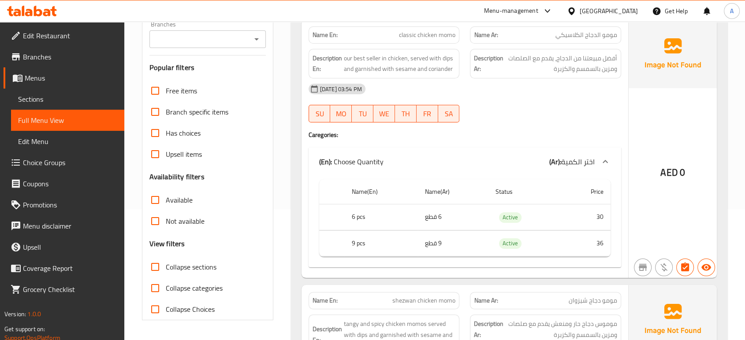
scroll to position [78, 0]
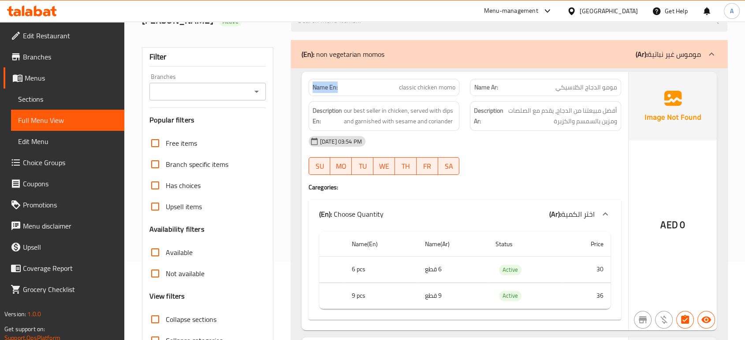
drag, startPoint x: 342, startPoint y: 90, endPoint x: 307, endPoint y: 87, distance: 35.4
click at [307, 87] on div "Name En: classic chicken momo" at bounding box center [384, 88] width 162 height 28
copy strong "Name En:"
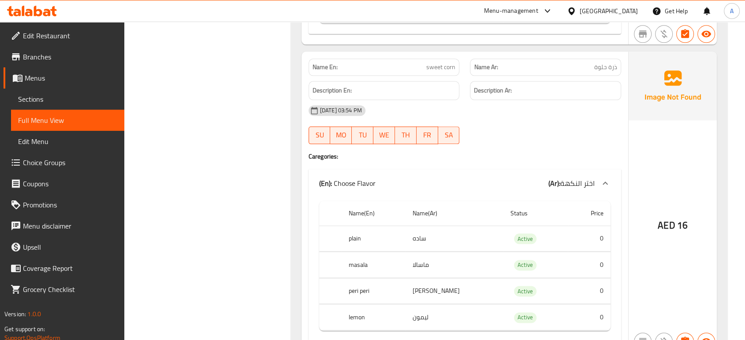
scroll to position [4370, 0]
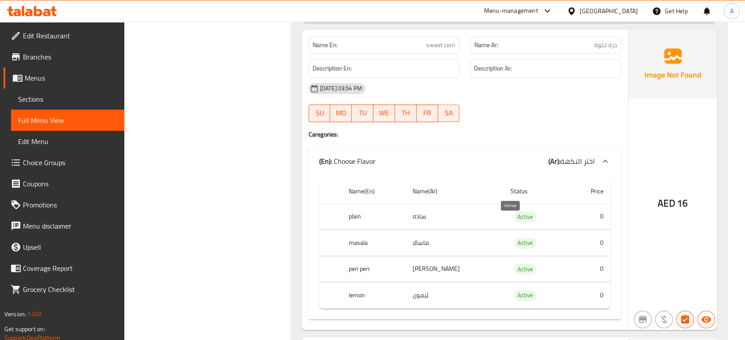
click at [514, 218] on span "Active" at bounding box center [525, 217] width 22 height 10
copy span "Active"
click at [514, 218] on span "Active" at bounding box center [525, 217] width 22 height 10
